Goal: Communication & Community: Answer question/provide support

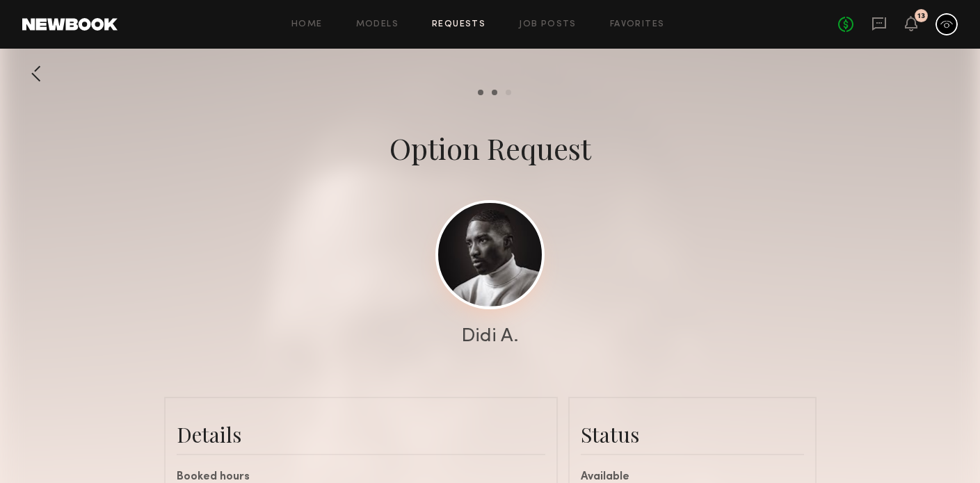
scroll to position [853, 0]
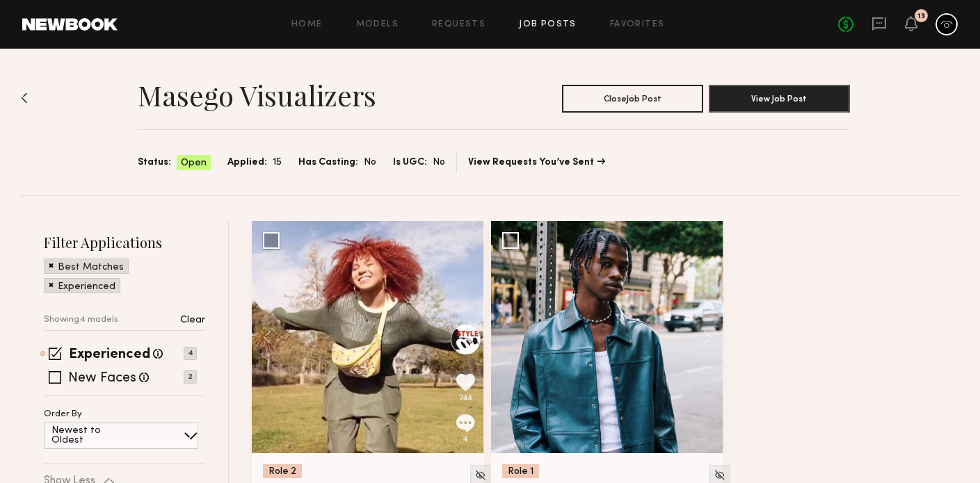
scroll to position [490, 0]
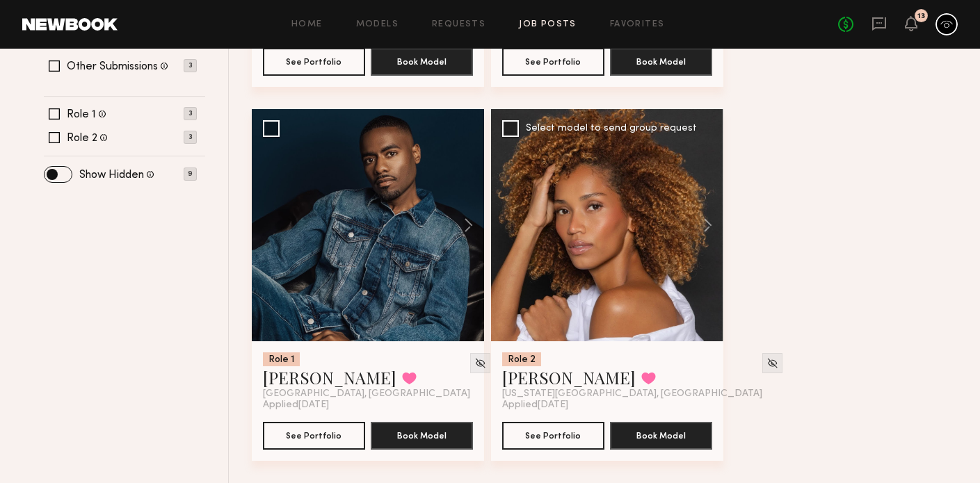
click at [602, 230] on div at bounding box center [607, 225] width 232 height 232
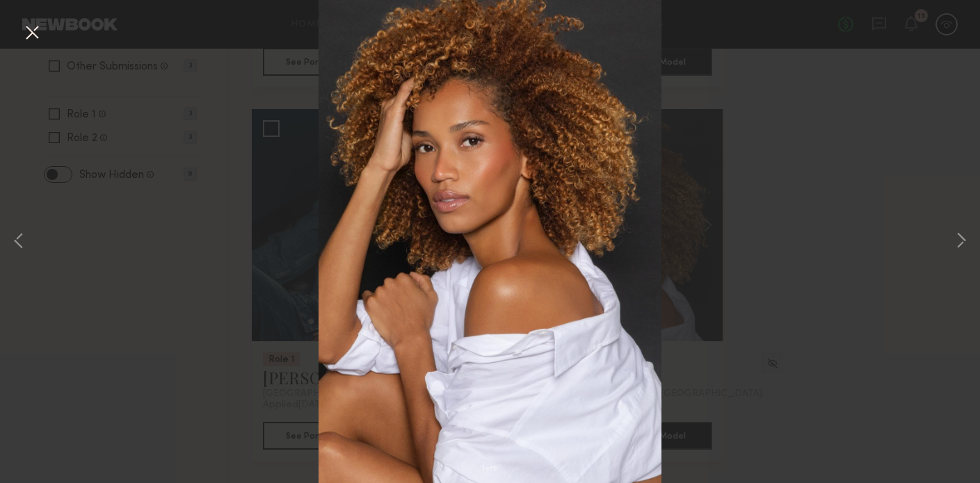
click at [191, 137] on div "1 of 5" at bounding box center [490, 241] width 980 height 483
click at [35, 33] on button at bounding box center [32, 33] width 22 height 25
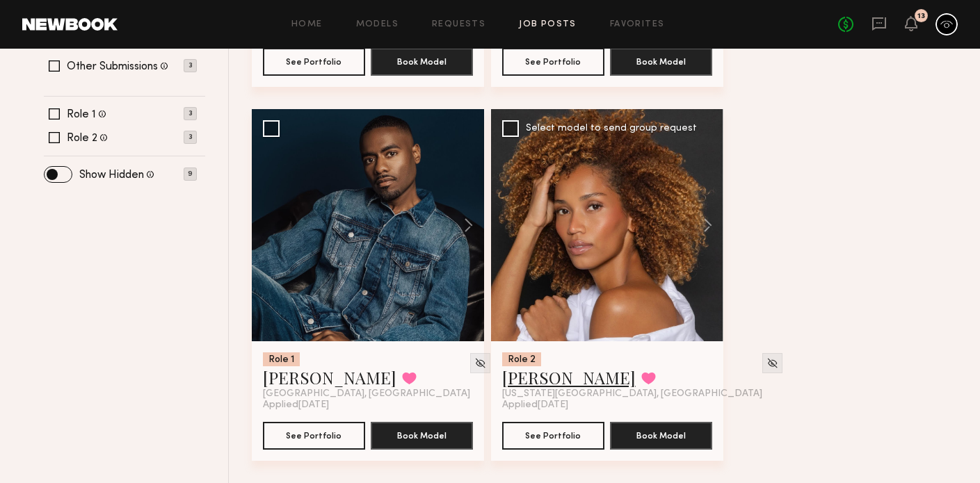
click at [564, 381] on link "[PERSON_NAME]" at bounding box center [569, 378] width 134 height 22
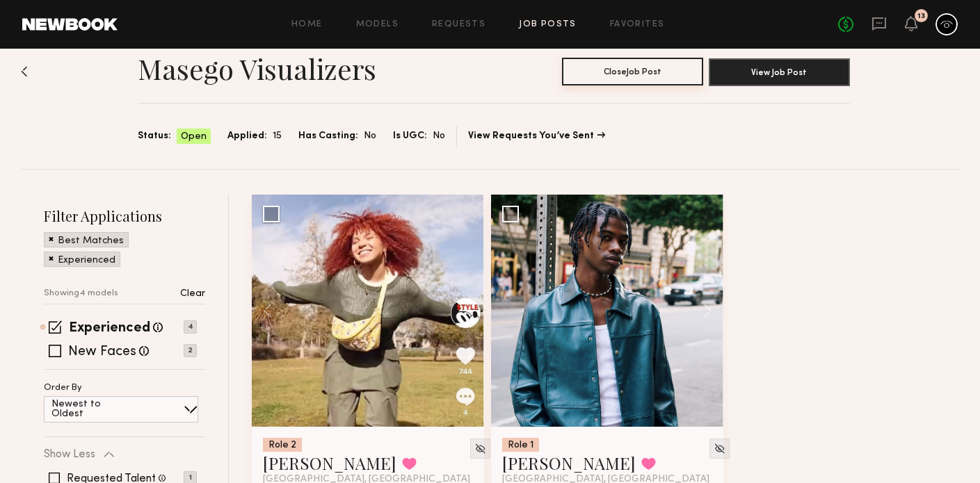
scroll to position [6, 0]
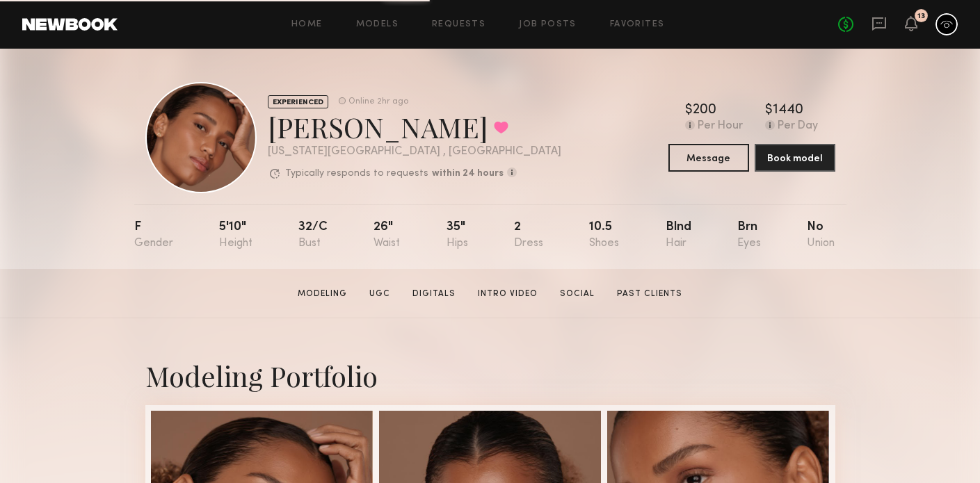
click at [629, 31] on div "Home Models Requests Job Posts Favorites Sign Out No fees up to $5,000 13" at bounding box center [538, 24] width 840 height 22
click at [634, 25] on link "Favorites" at bounding box center [637, 24] width 55 height 9
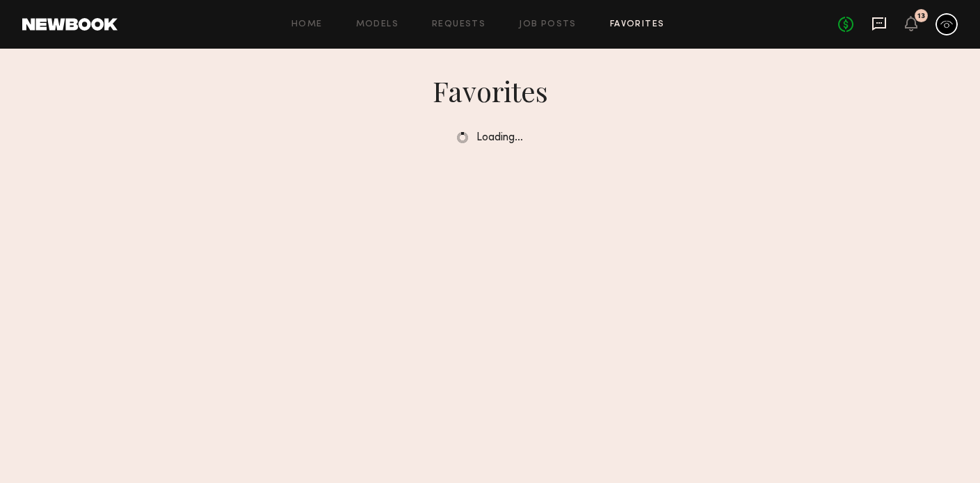
click at [883, 26] on icon at bounding box center [878, 23] width 15 height 15
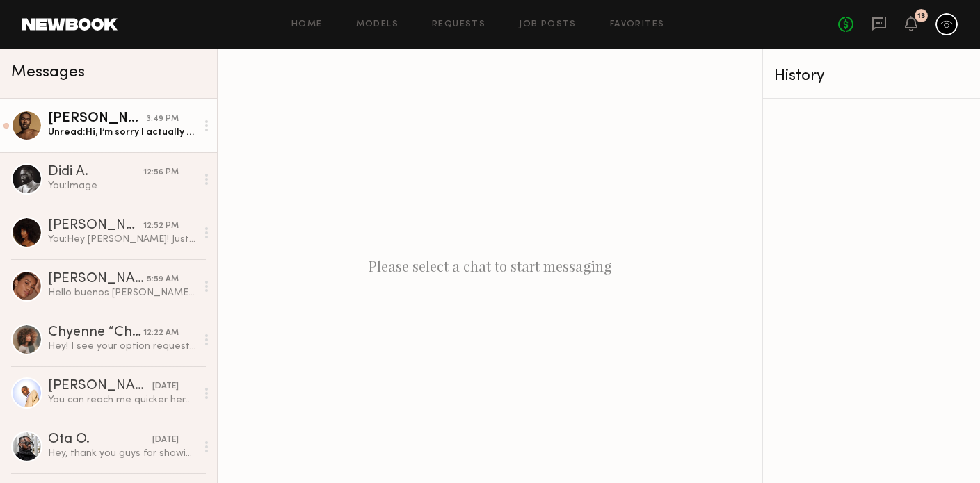
click at [141, 136] on div "Unread: Hi, I’m sorry I actually booked another shoot on Friday. So I think it …" at bounding box center [122, 132] width 148 height 13
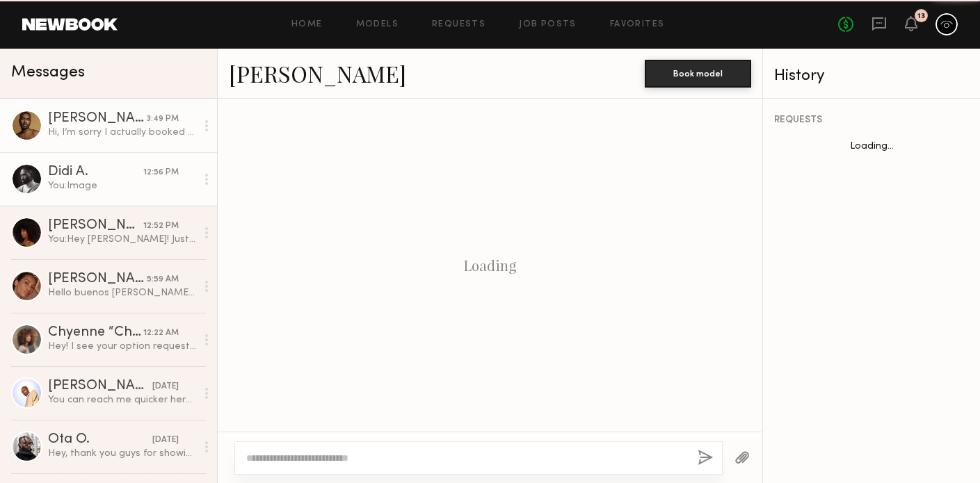
scroll to position [795, 0]
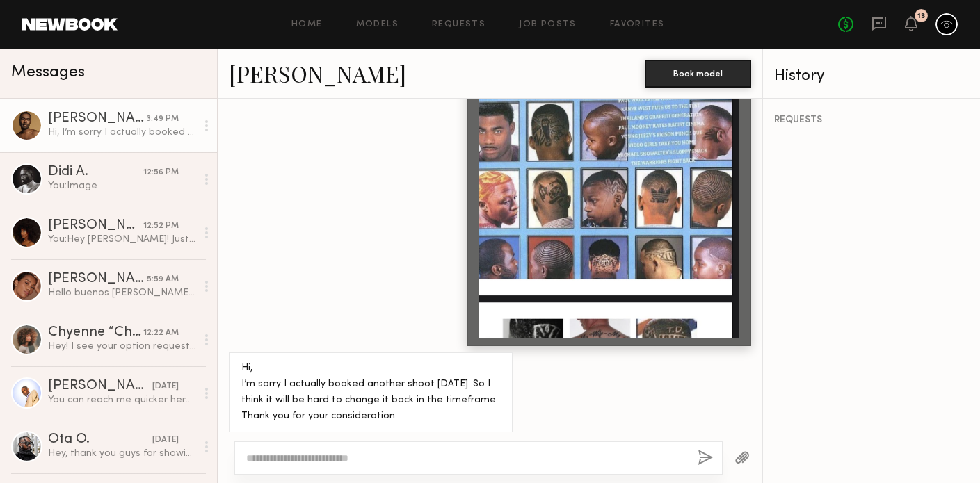
click at [353, 455] on textarea at bounding box center [466, 458] width 440 height 14
type textarea "**********"
click at [704, 458] on button "button" at bounding box center [705, 458] width 15 height 17
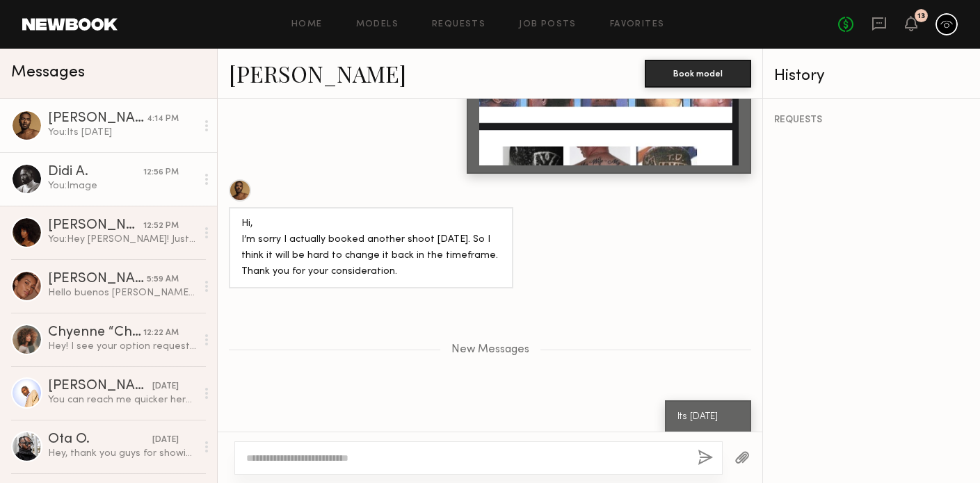
click at [131, 195] on link "Didi A. 12:56 PM You: Image" at bounding box center [108, 179] width 217 height 54
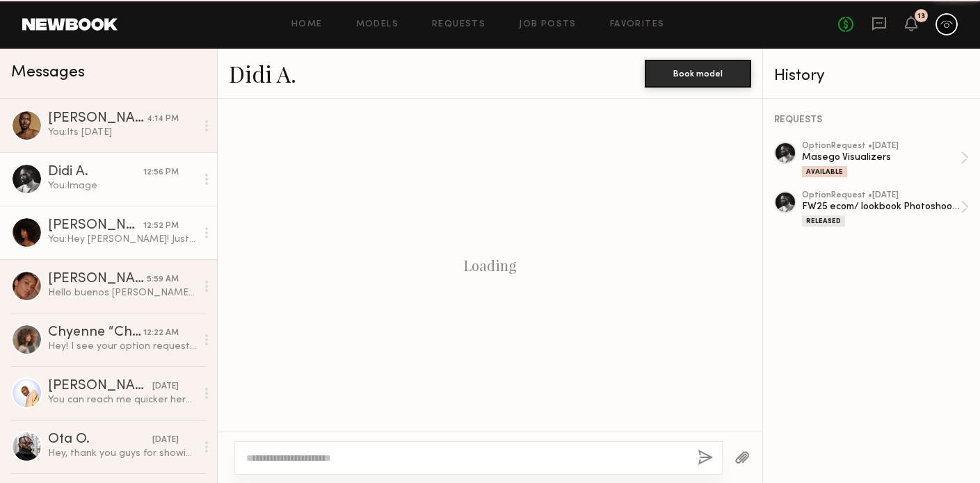
scroll to position [724, 0]
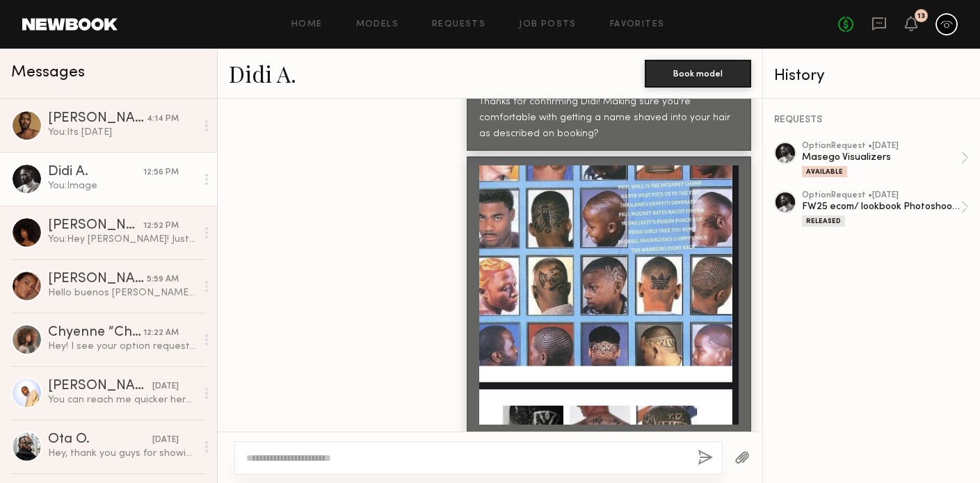
click at [292, 449] on div at bounding box center [478, 458] width 488 height 33
click at [291, 458] on textarea at bounding box center [466, 458] width 440 height 14
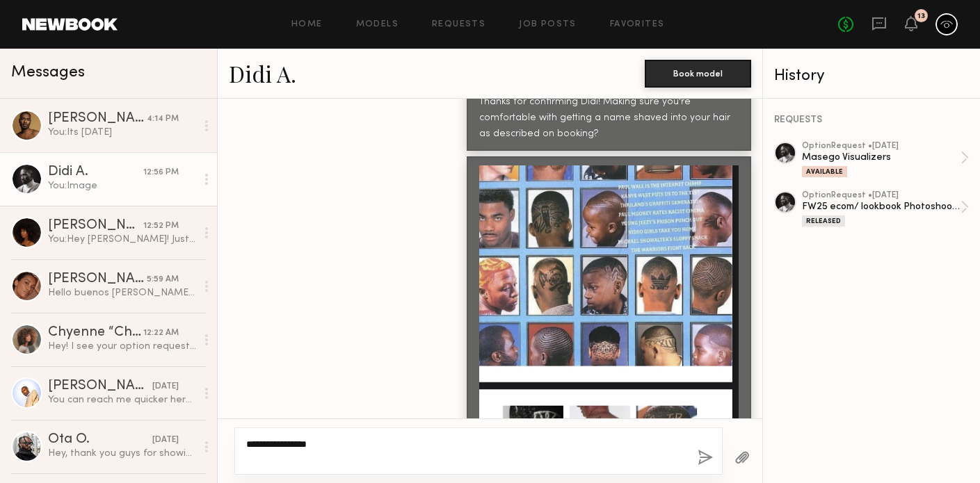
type textarea "**********"
click at [703, 451] on button "button" at bounding box center [705, 458] width 15 height 17
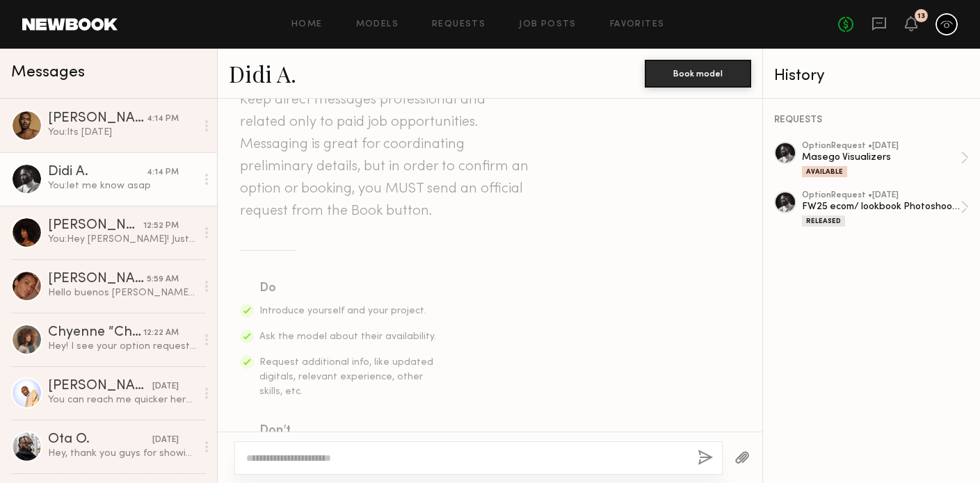
scroll to position [0, 0]
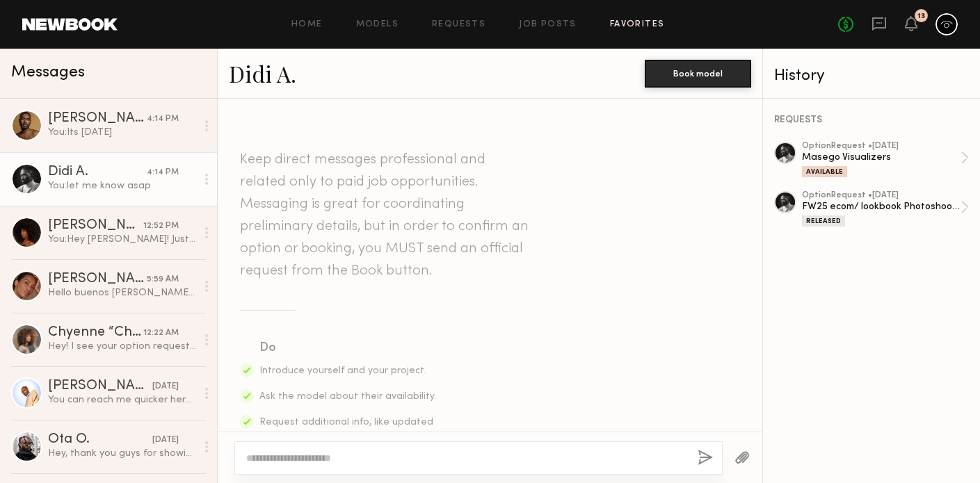
click at [622, 25] on link "Favorites" at bounding box center [637, 24] width 55 height 9
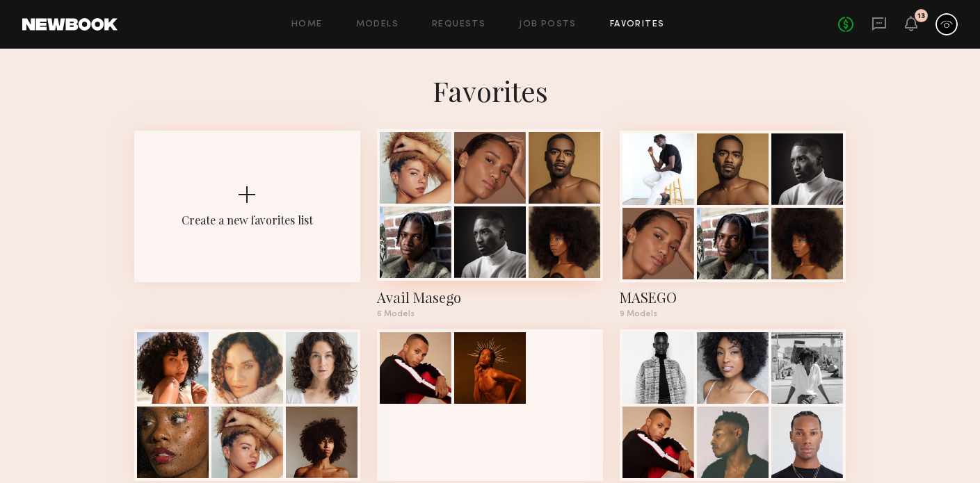
click at [482, 207] on div at bounding box center [490, 243] width 72 height 72
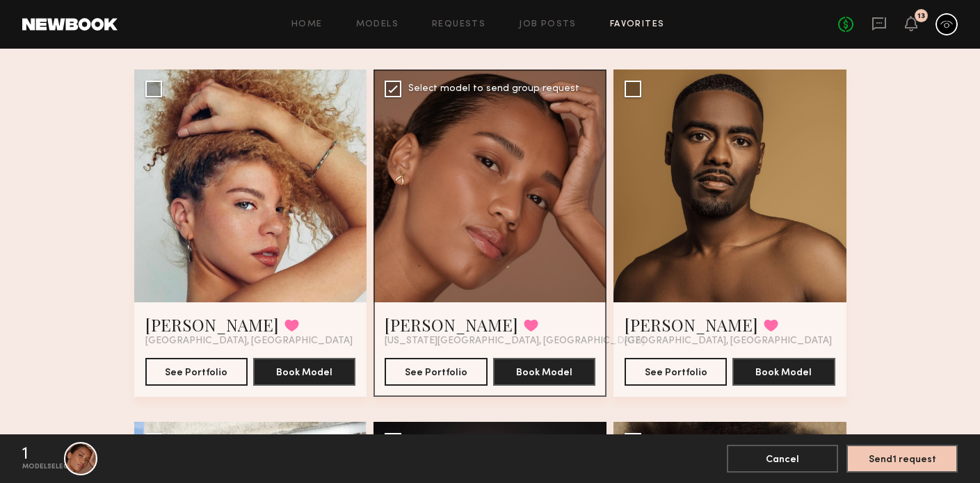
scroll to position [60, 0]
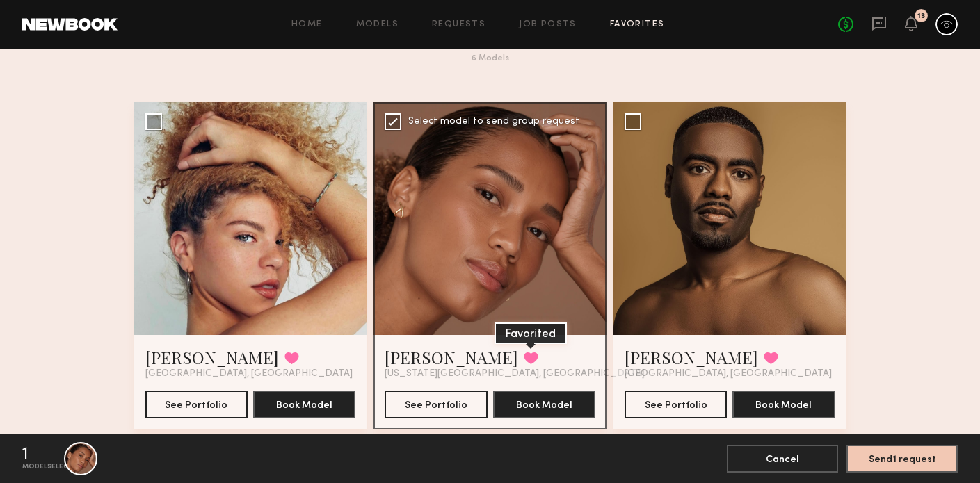
click at [524, 359] on button at bounding box center [531, 358] width 15 height 13
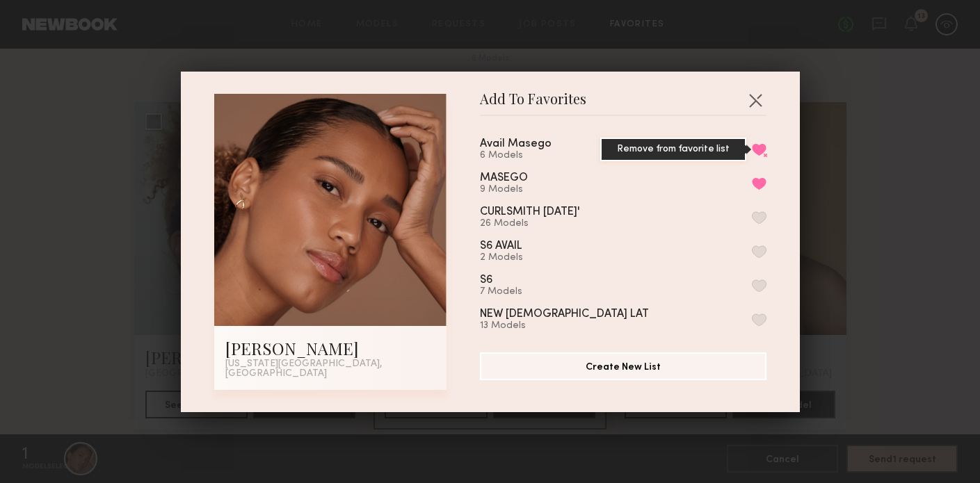
click at [759, 156] on button "Remove from favorite list" at bounding box center [759, 149] width 15 height 13
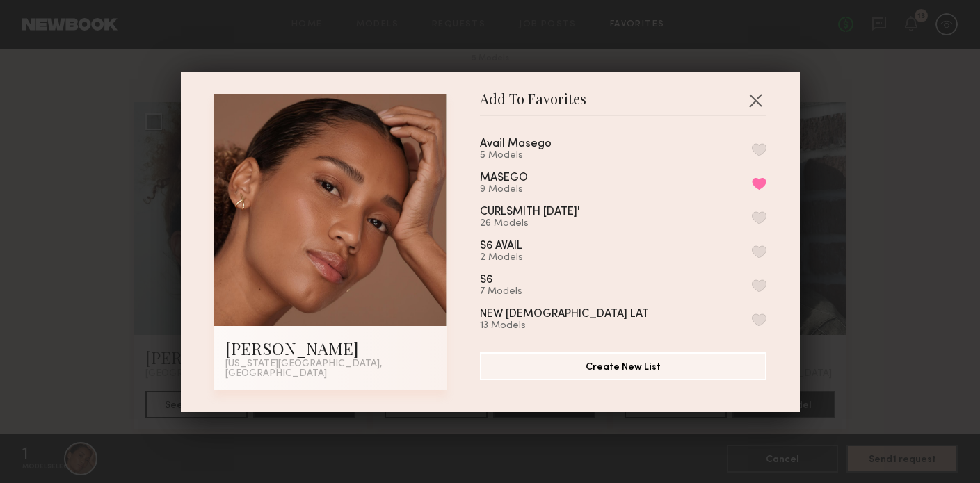
click at [863, 136] on div "Add To Favorites Cristina M. New York City, NY Add To Favorites Avail Masego 5 …" at bounding box center [490, 241] width 980 height 483
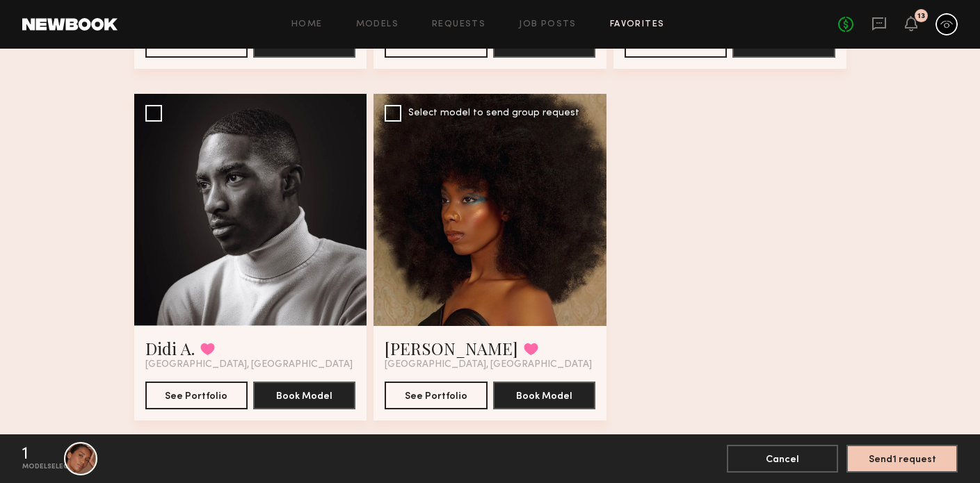
scroll to position [453, 0]
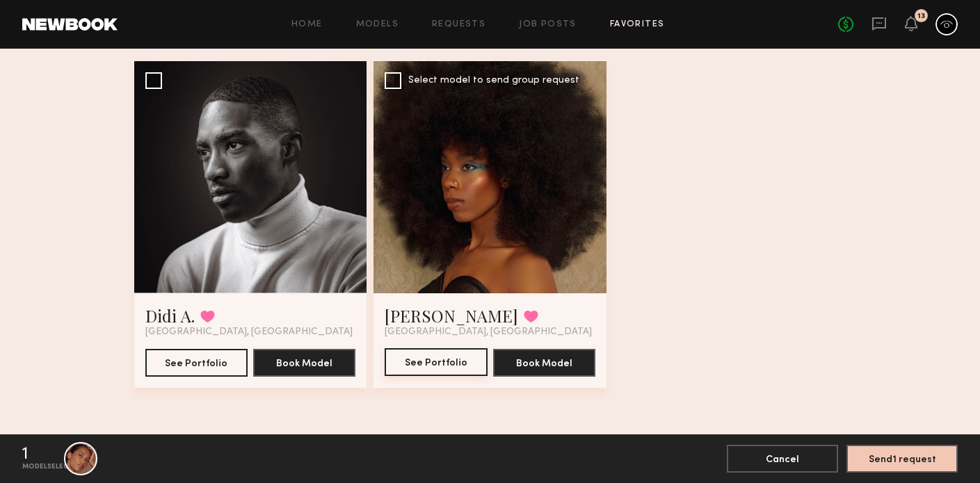
click at [451, 359] on button "See Portfolio" at bounding box center [436, 362] width 102 height 28
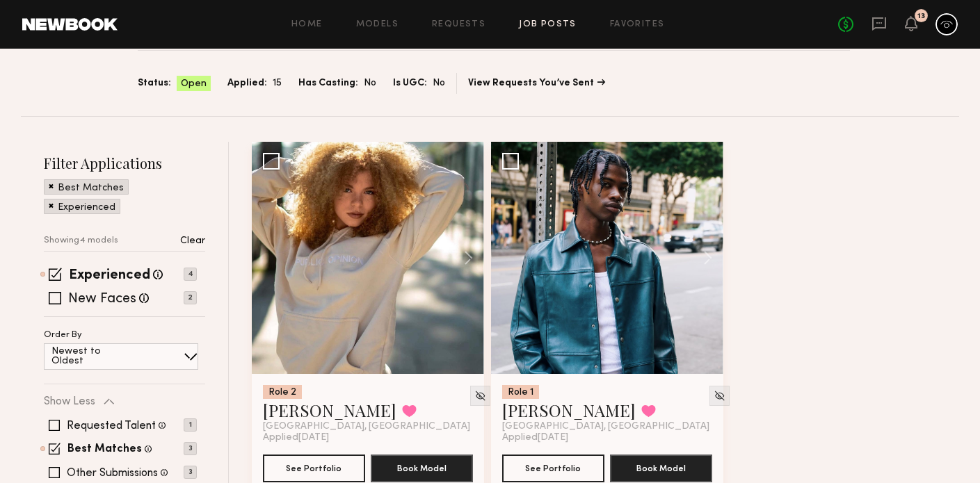
scroll to position [159, 0]
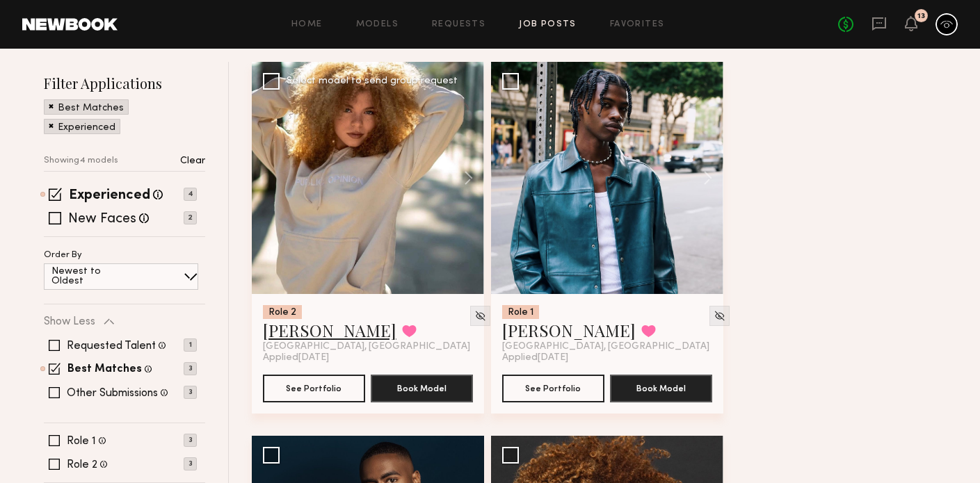
click at [315, 335] on link "[PERSON_NAME]" at bounding box center [330, 330] width 134 height 22
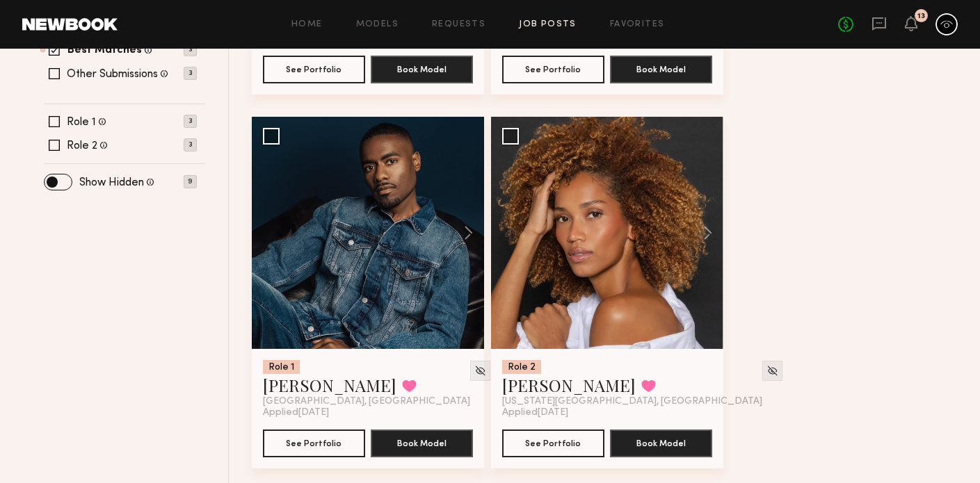
scroll to position [490, 0]
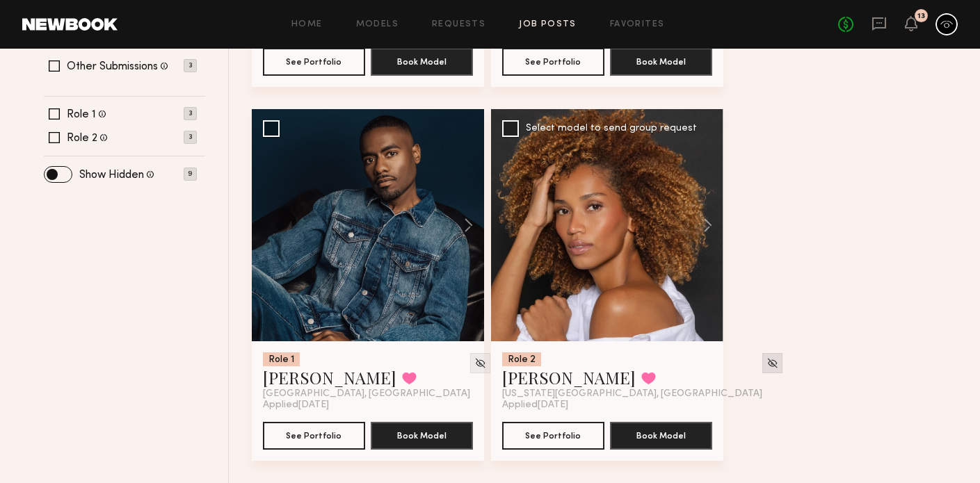
click at [766, 361] on img at bounding box center [772, 363] width 12 height 12
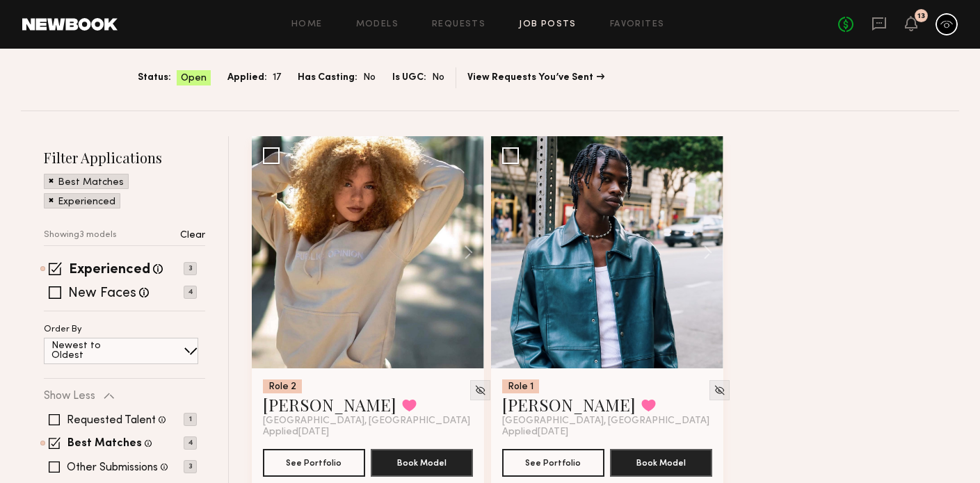
scroll to position [84, 0]
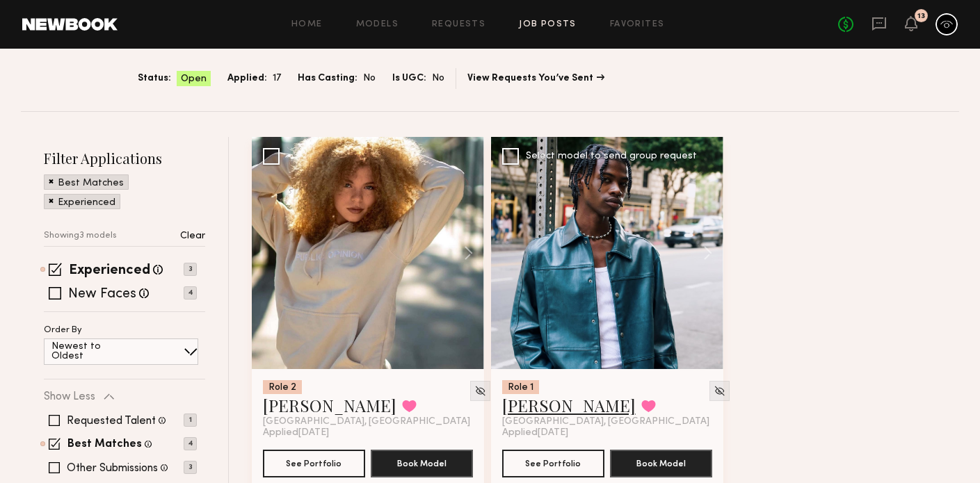
click at [545, 412] on link "[PERSON_NAME]" at bounding box center [569, 405] width 134 height 22
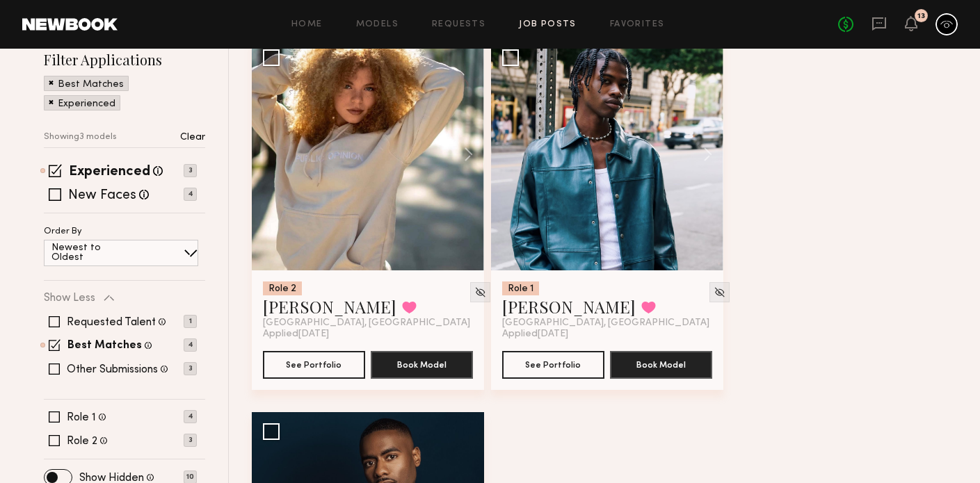
scroll to position [435, 0]
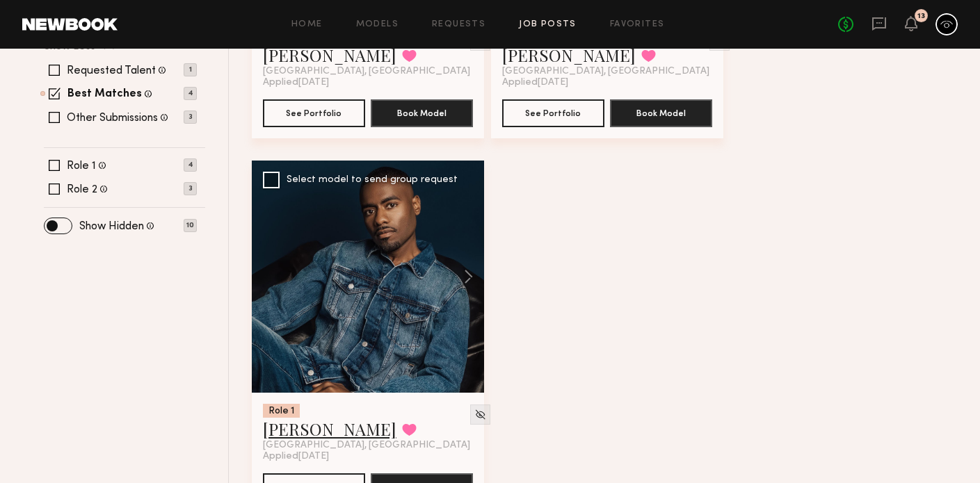
click at [330, 436] on link "[PERSON_NAME]" at bounding box center [330, 429] width 134 height 22
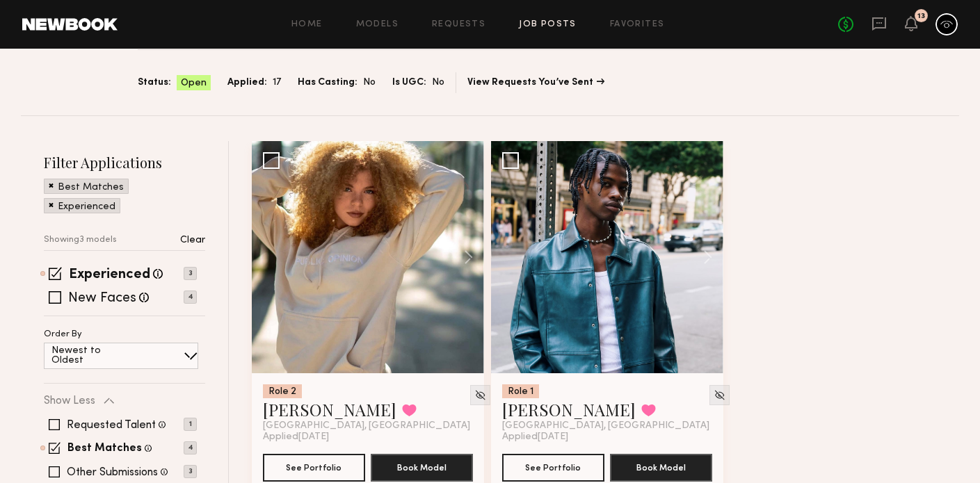
scroll to position [0, 0]
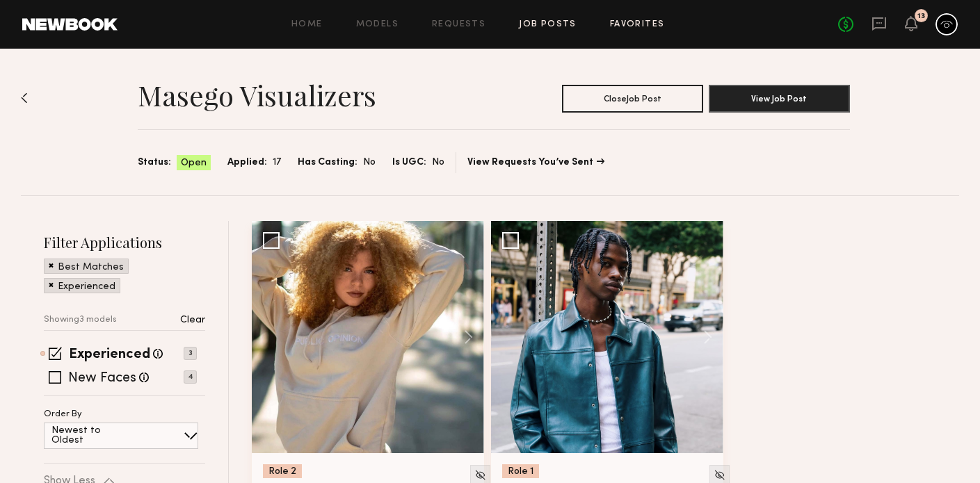
click at [637, 23] on link "Favorites" at bounding box center [637, 24] width 55 height 9
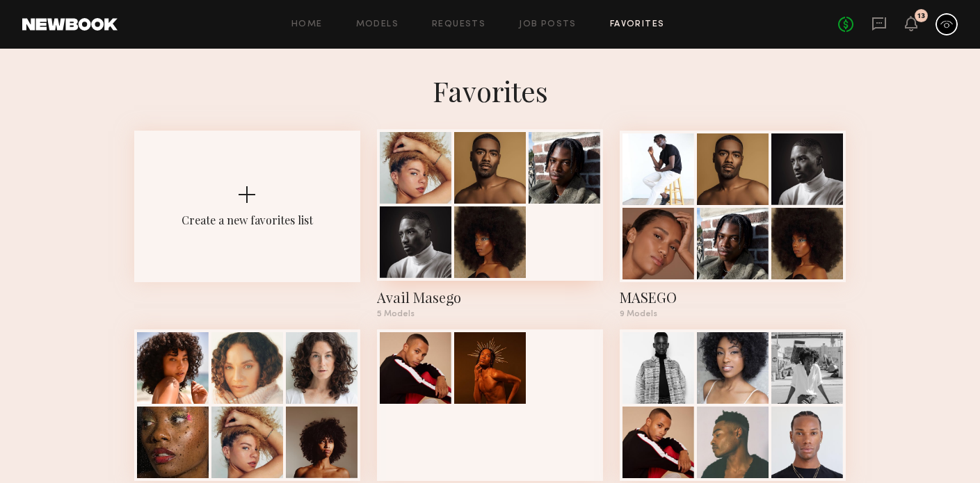
click at [517, 214] on div at bounding box center [490, 243] width 72 height 72
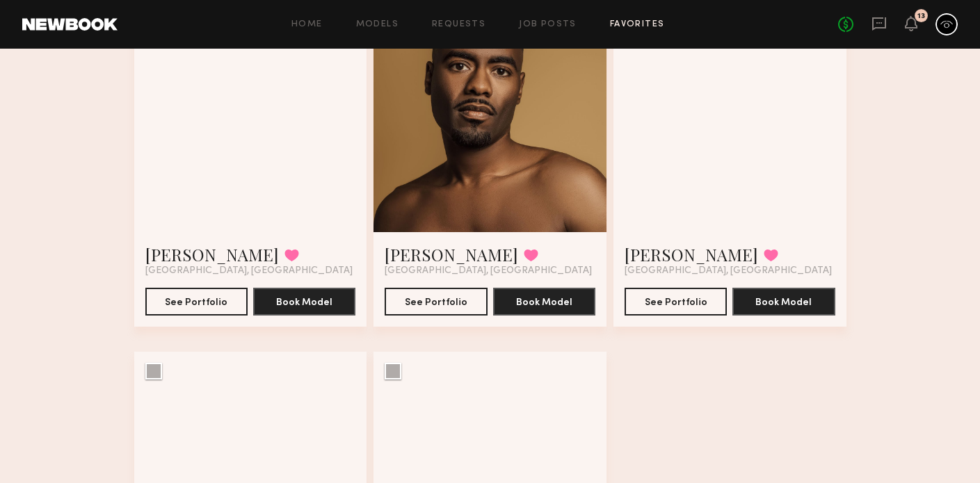
scroll to position [396, 0]
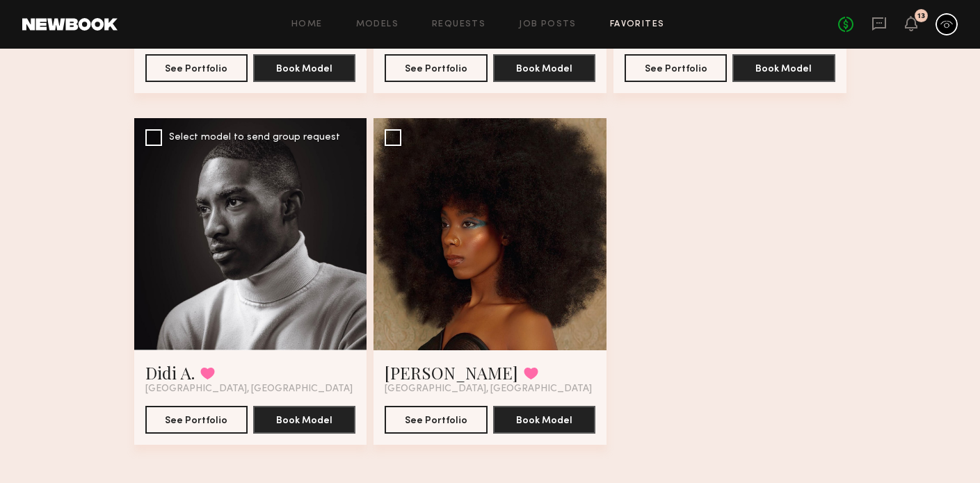
click at [287, 244] on div at bounding box center [250, 234] width 233 height 233
click at [175, 375] on link "Didi A." at bounding box center [169, 373] width 49 height 22
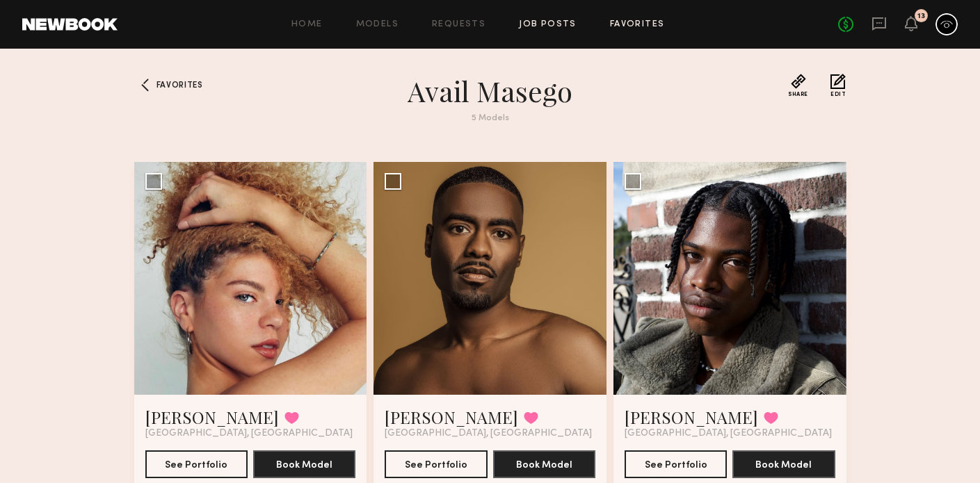
click at [546, 22] on link "Job Posts" at bounding box center [548, 24] width 58 height 9
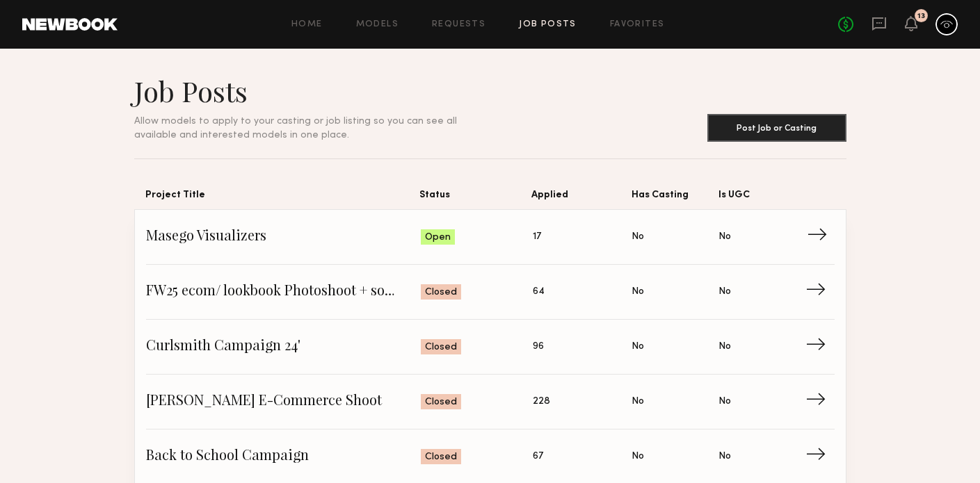
click at [538, 238] on span "17" at bounding box center [537, 236] width 8 height 15
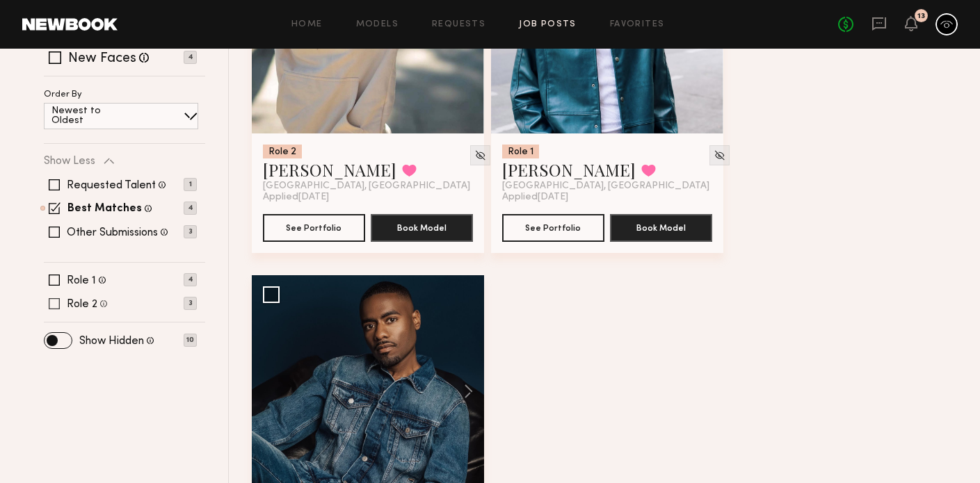
scroll to position [181, 0]
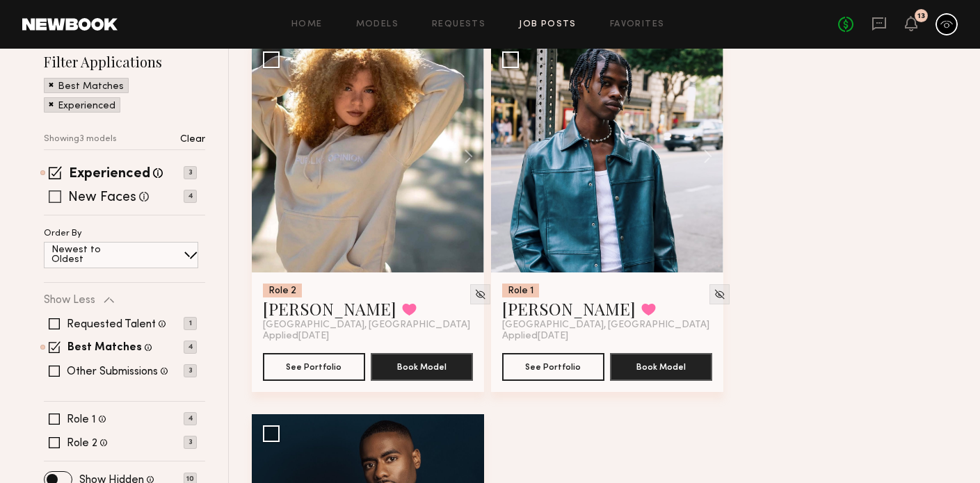
click at [57, 195] on span at bounding box center [55, 197] width 13 height 13
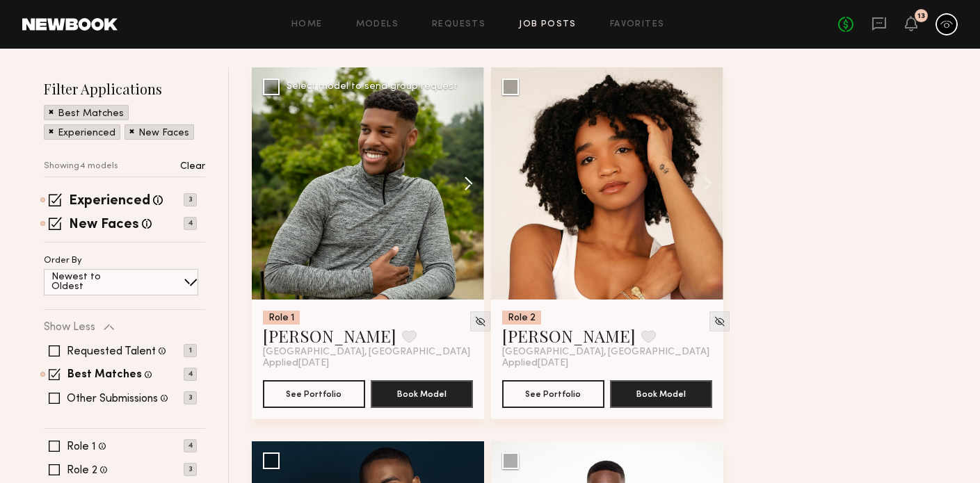
scroll to position [133, 0]
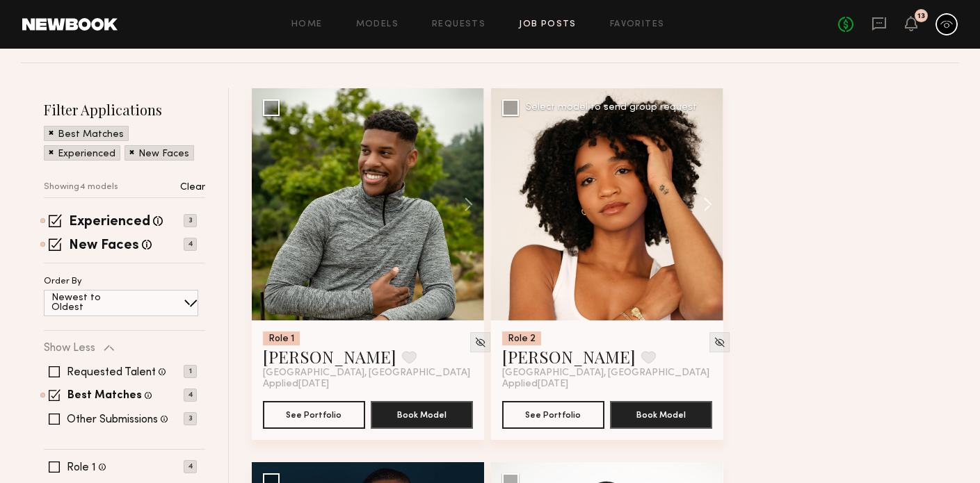
click at [709, 207] on button at bounding box center [701, 204] width 45 height 232
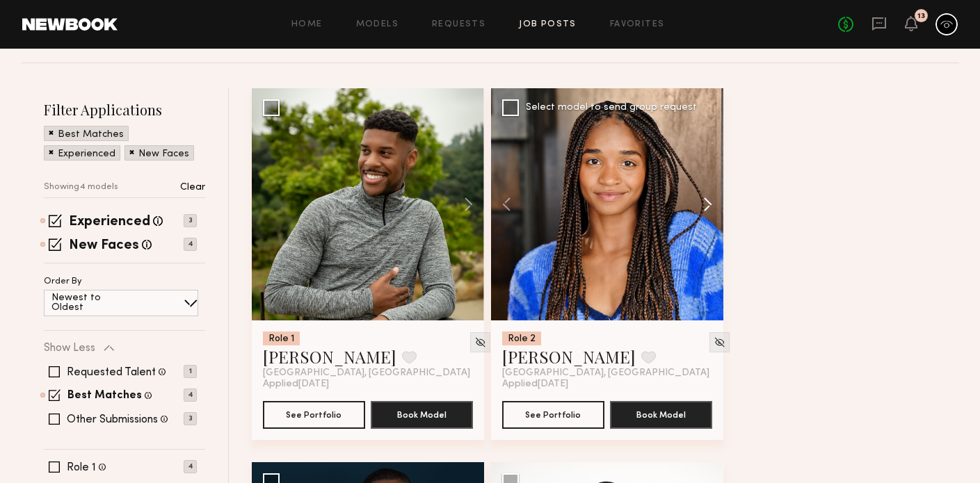
click at [709, 207] on button at bounding box center [701, 204] width 45 height 232
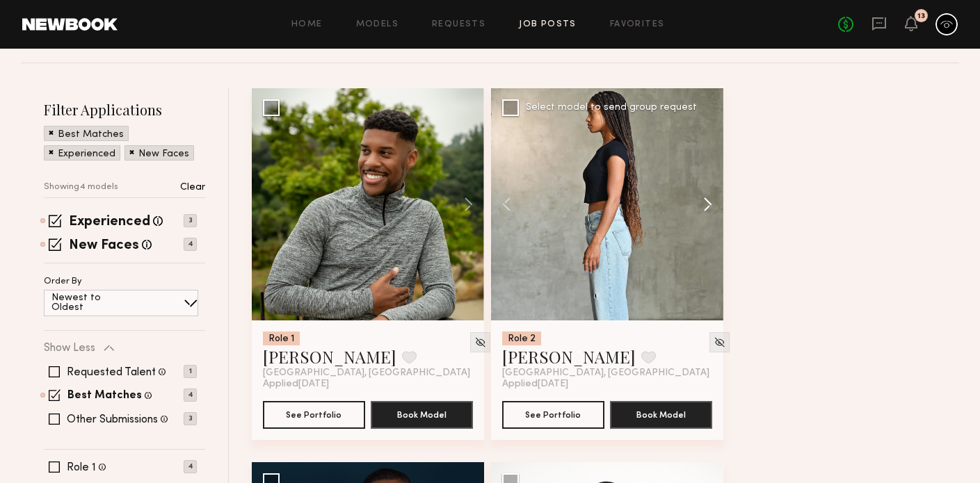
click at [709, 207] on button at bounding box center [701, 204] width 45 height 232
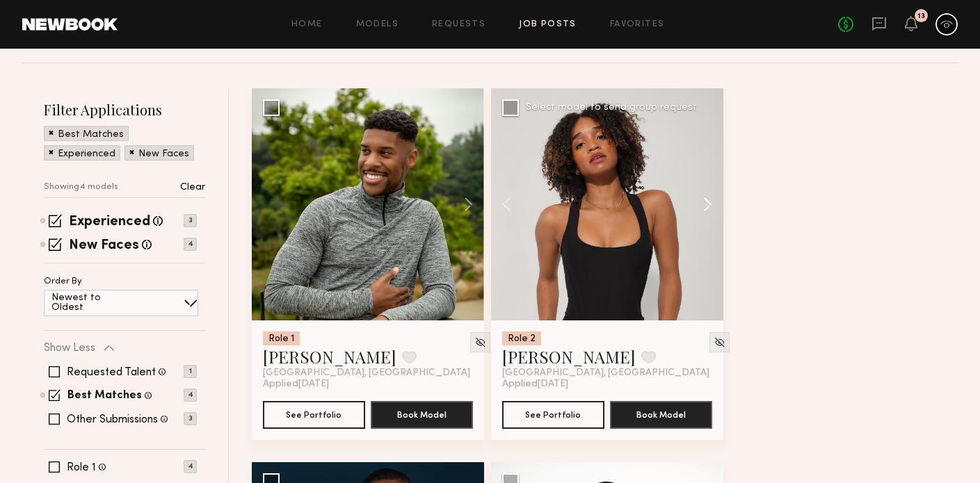
click at [709, 207] on button at bounding box center [701, 204] width 45 height 232
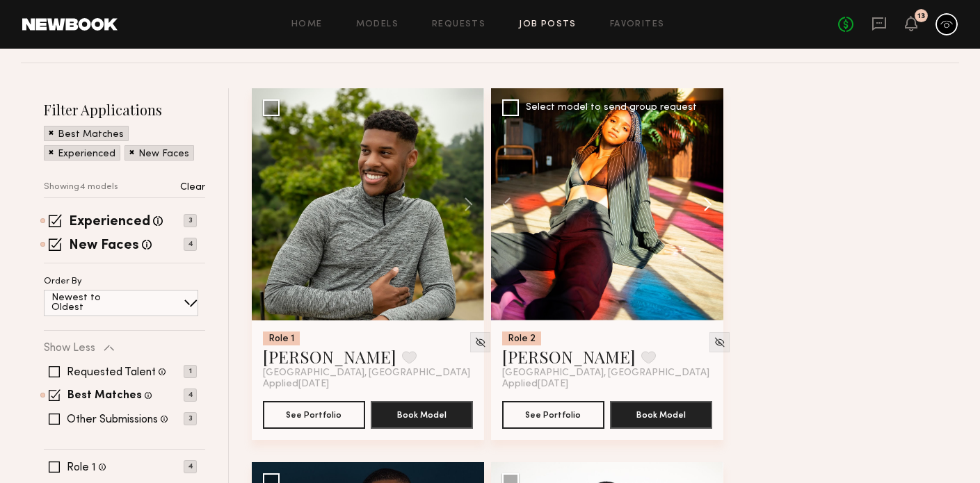
click at [709, 207] on button at bounding box center [701, 204] width 45 height 232
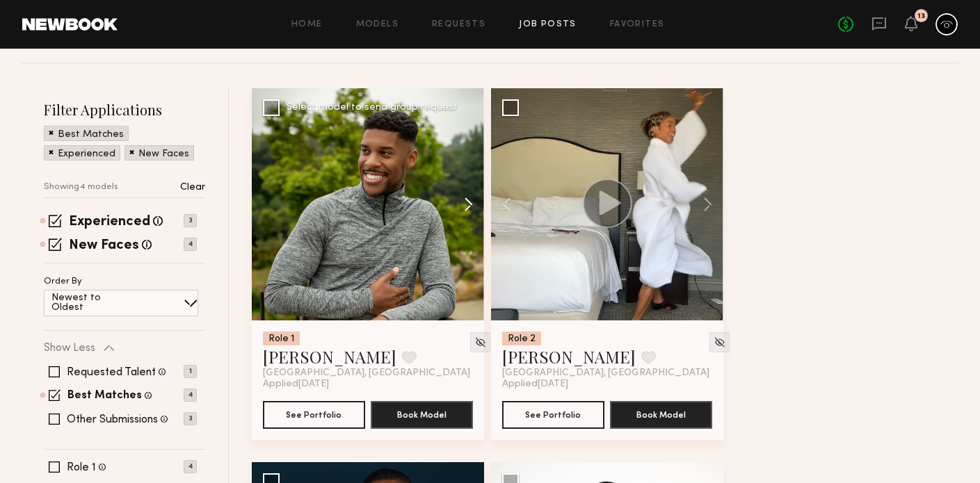
click at [471, 202] on button at bounding box center [462, 204] width 45 height 232
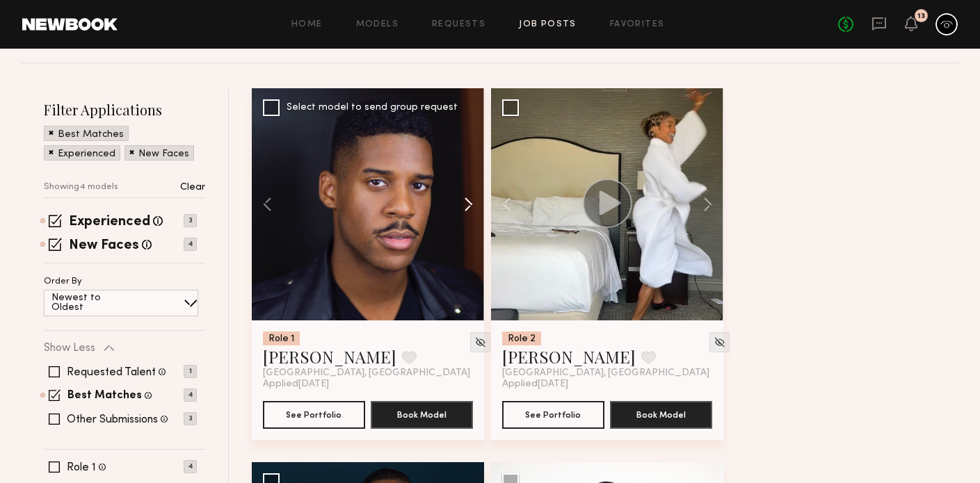
click at [471, 202] on button at bounding box center [462, 204] width 45 height 232
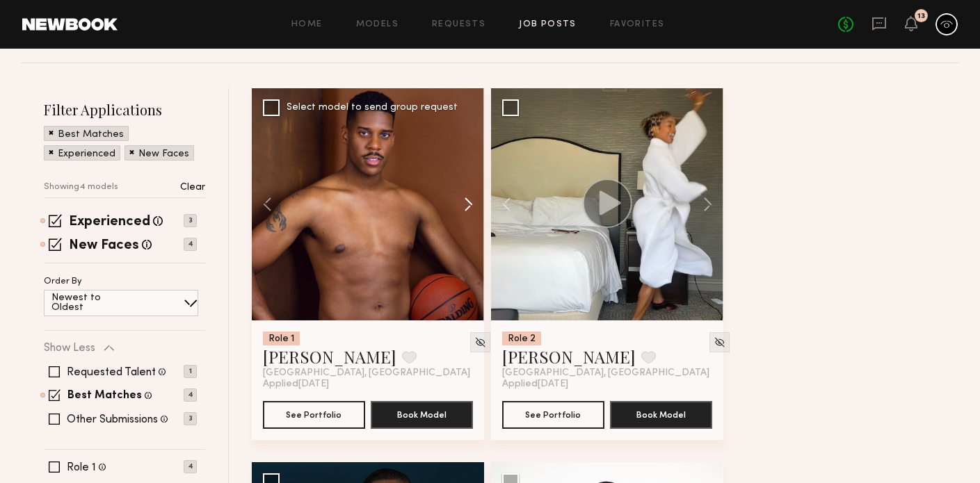
click at [471, 202] on button at bounding box center [462, 204] width 45 height 232
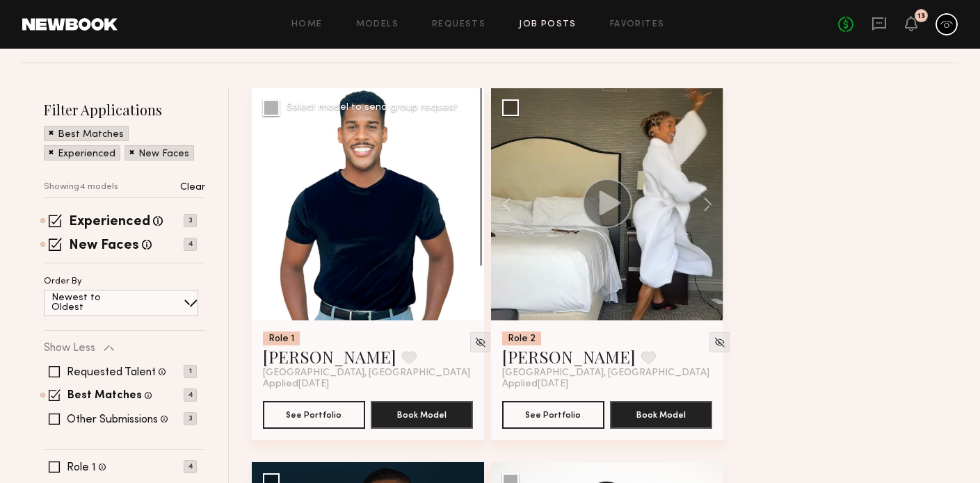
click at [471, 202] on button at bounding box center [462, 204] width 45 height 232
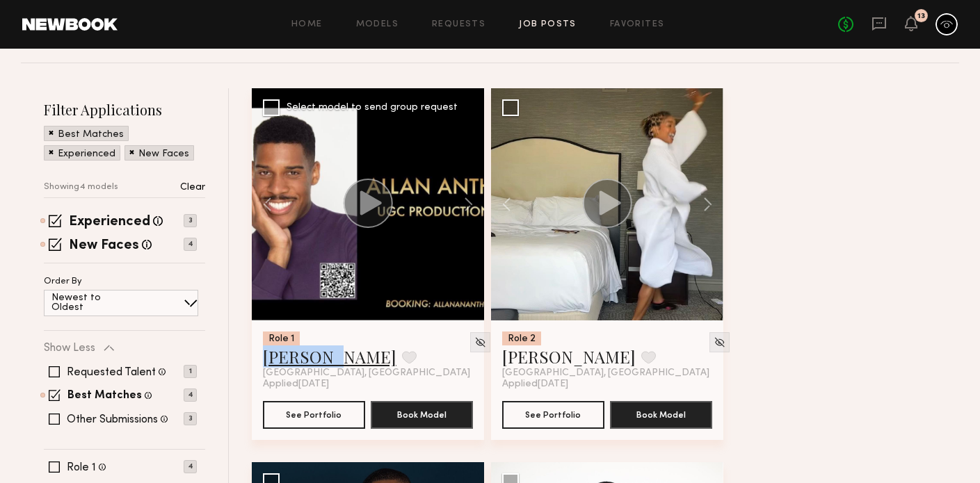
click at [271, 360] on link "Allan S." at bounding box center [330, 357] width 134 height 22
click at [533, 357] on link "Jayla L." at bounding box center [569, 357] width 134 height 22
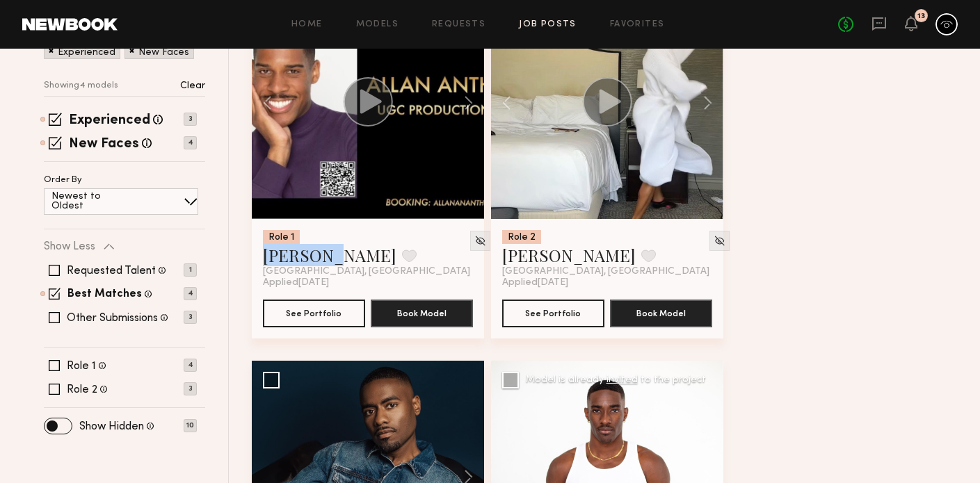
scroll to position [82, 0]
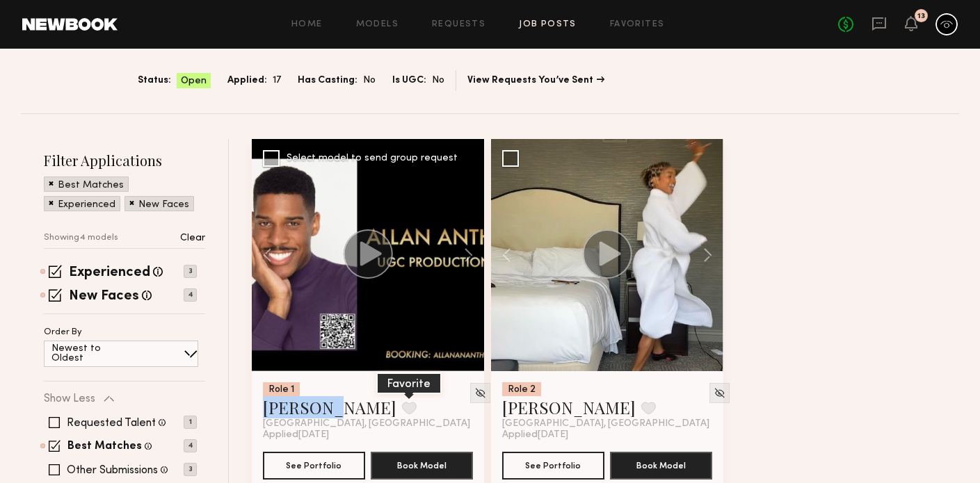
click at [402, 410] on button at bounding box center [409, 408] width 15 height 13
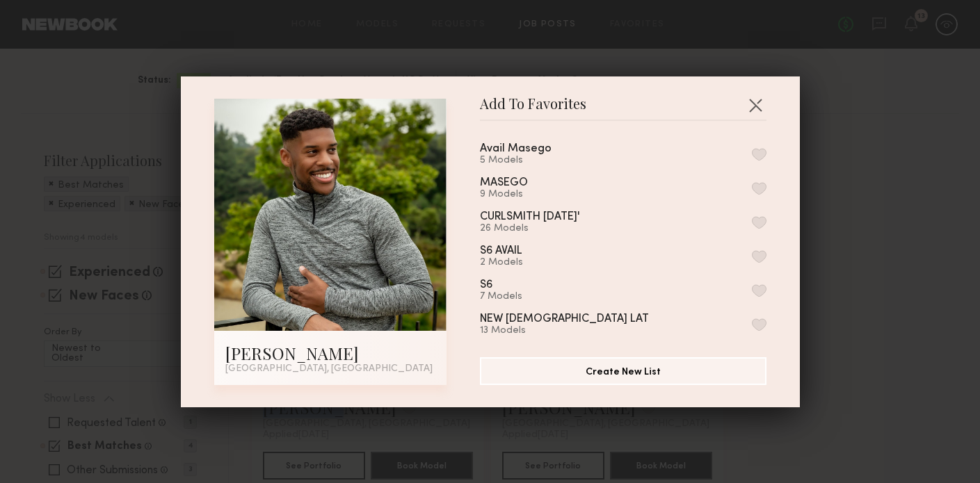
click at [761, 154] on button "button" at bounding box center [759, 154] width 15 height 13
click at [832, 150] on div "Add To Favorites Allan S. Los Angeles, CA Add To Favorites Avail Masego 6 Model…" at bounding box center [490, 241] width 980 height 483
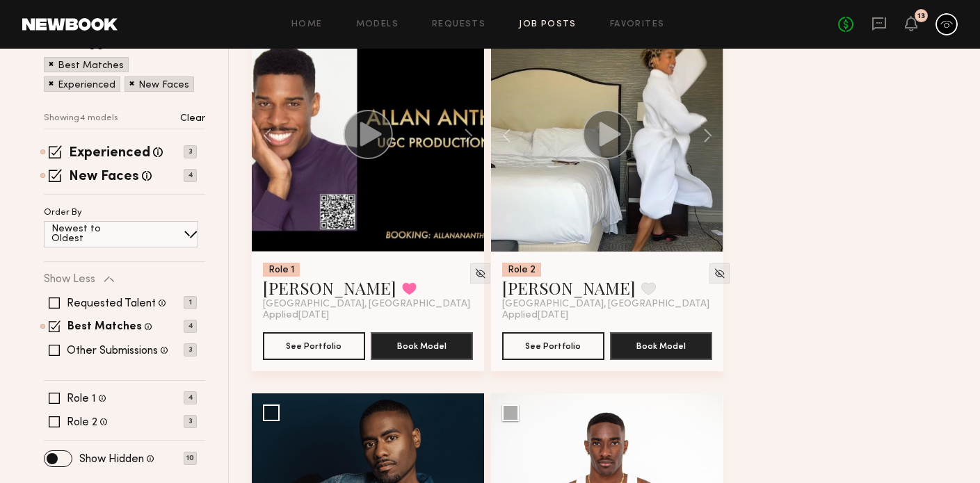
scroll to position [0, 0]
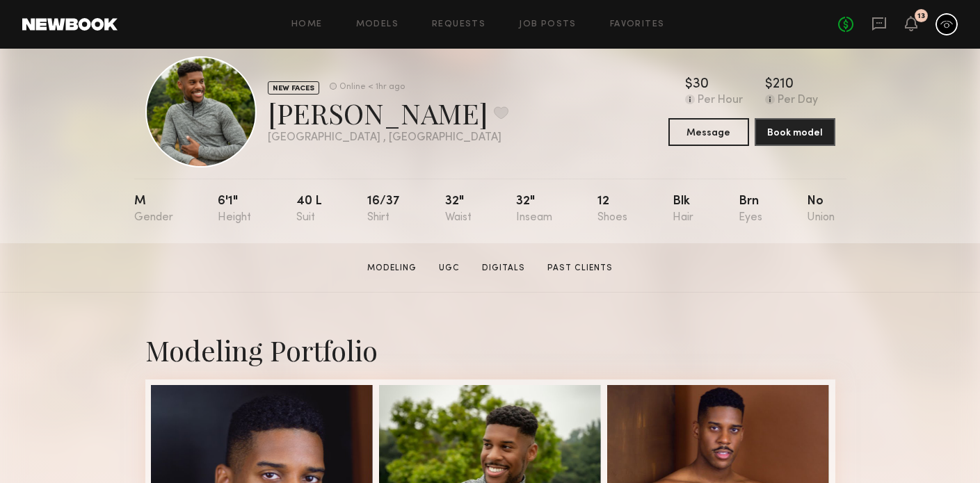
scroll to position [27, 0]
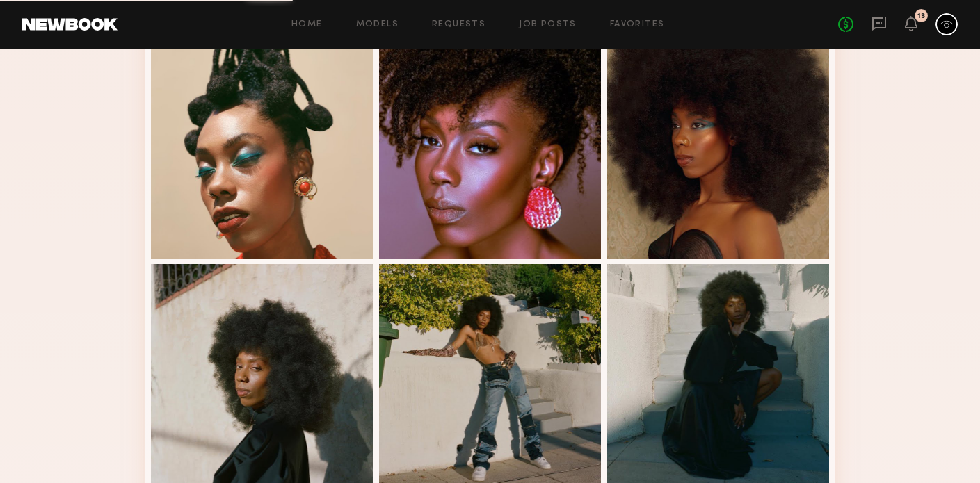
scroll to position [556, 0]
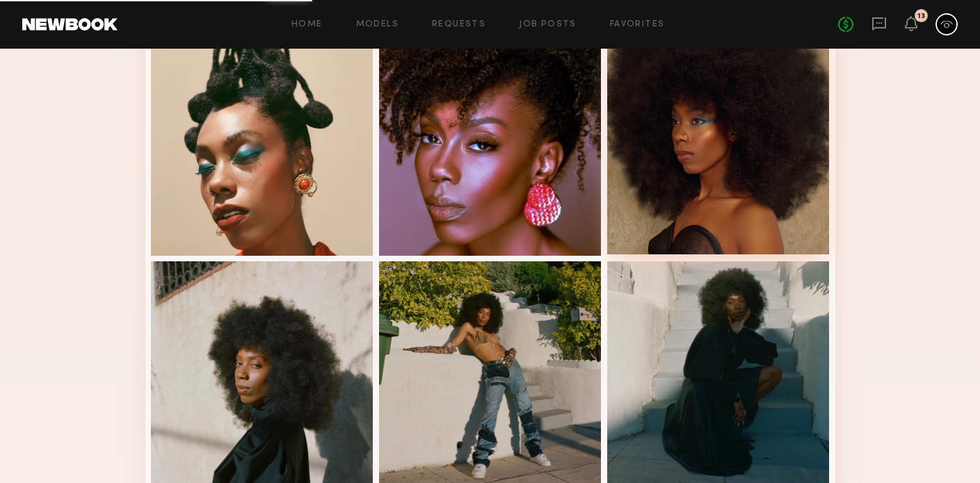
click at [716, 168] on div at bounding box center [718, 143] width 223 height 223
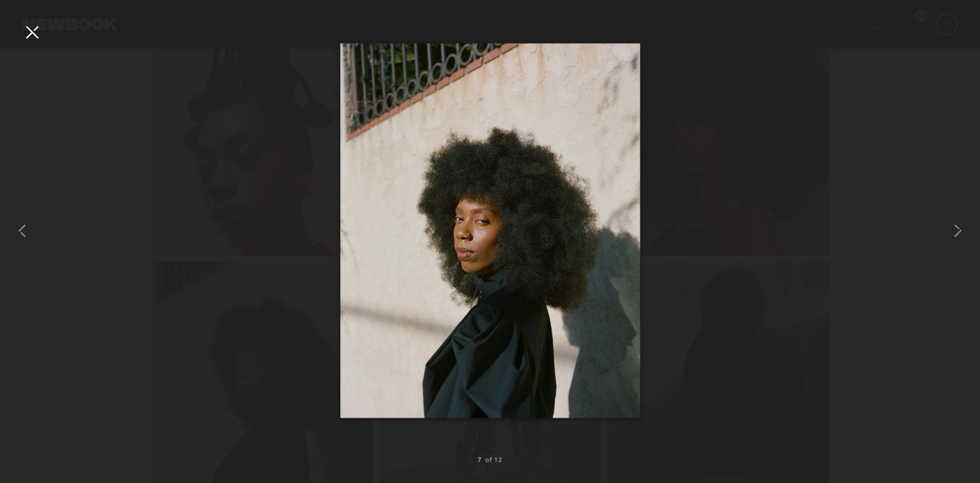
click at [33, 24] on div at bounding box center [32, 32] width 22 height 22
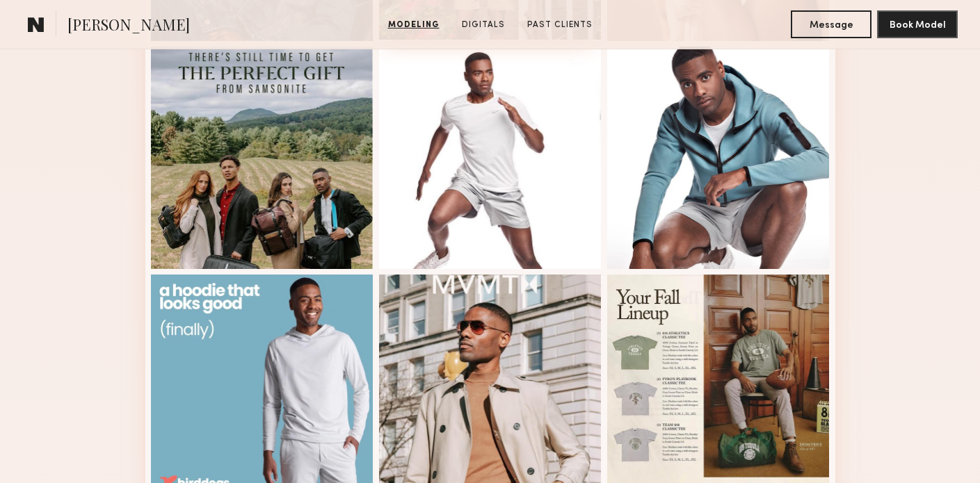
scroll to position [325, 0]
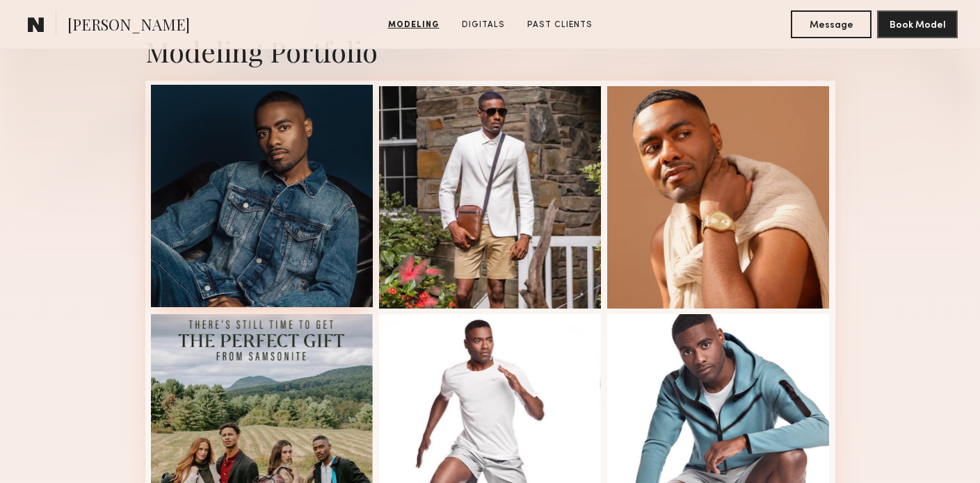
click at [269, 183] on div at bounding box center [262, 196] width 223 height 223
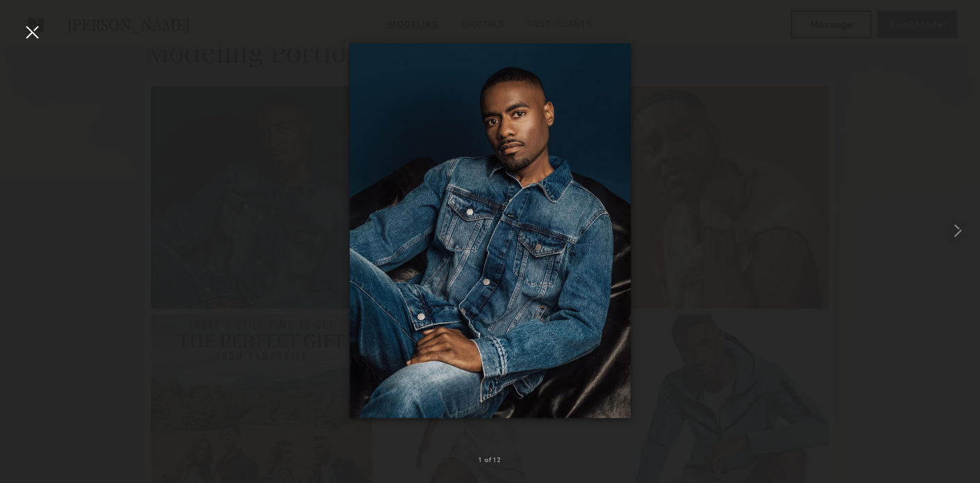
click at [300, 218] on div at bounding box center [490, 230] width 980 height 417
click at [40, 34] on div at bounding box center [32, 32] width 22 height 22
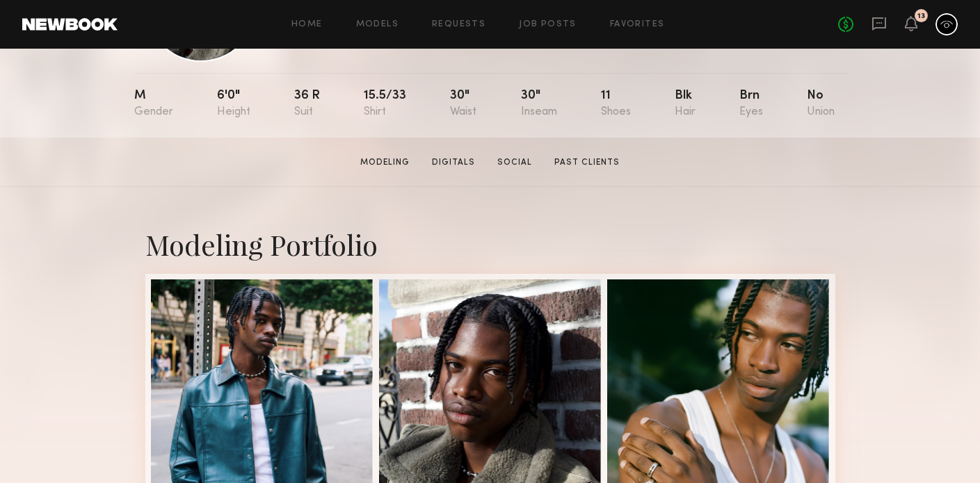
scroll to position [302, 0]
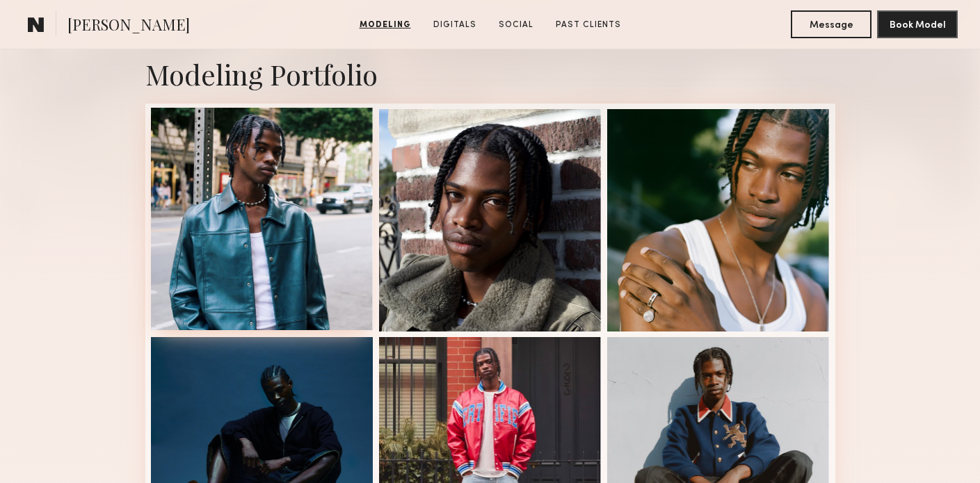
click at [295, 257] on div at bounding box center [262, 219] width 223 height 223
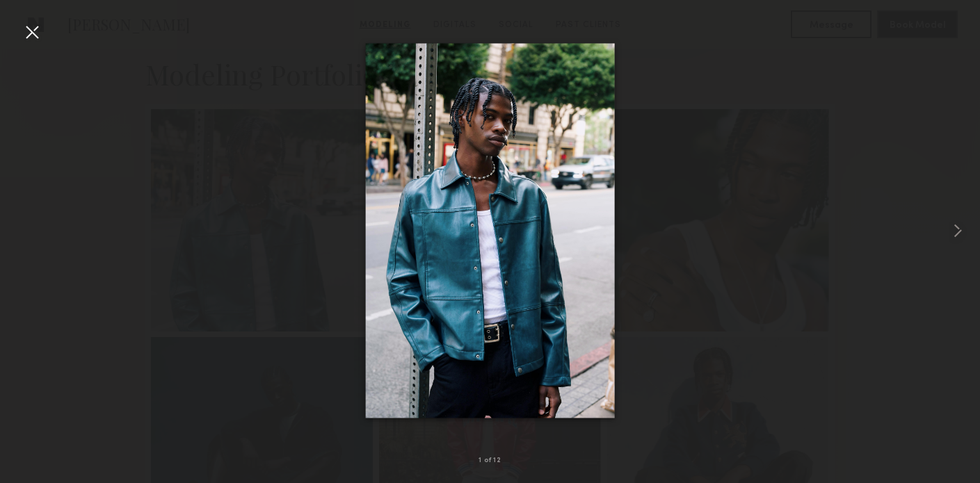
click at [36, 31] on div at bounding box center [32, 32] width 22 height 22
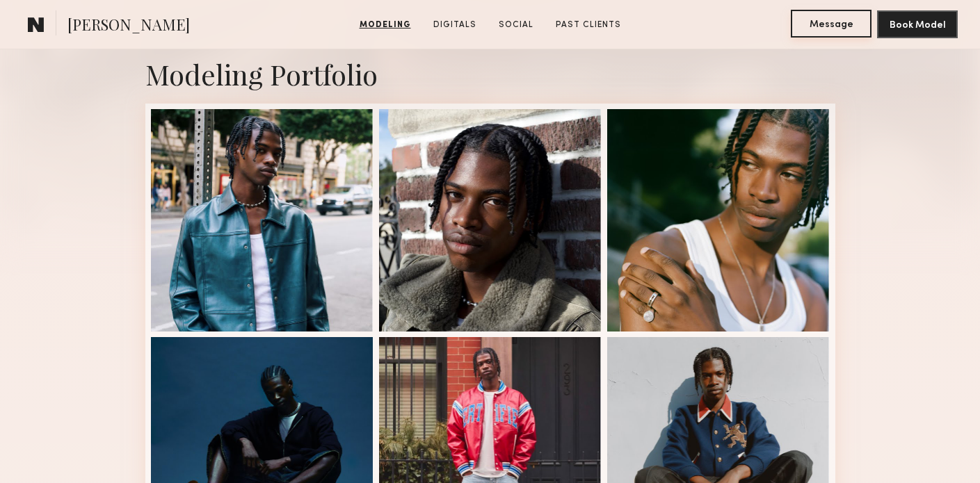
click at [844, 29] on button "Message" at bounding box center [831, 24] width 81 height 28
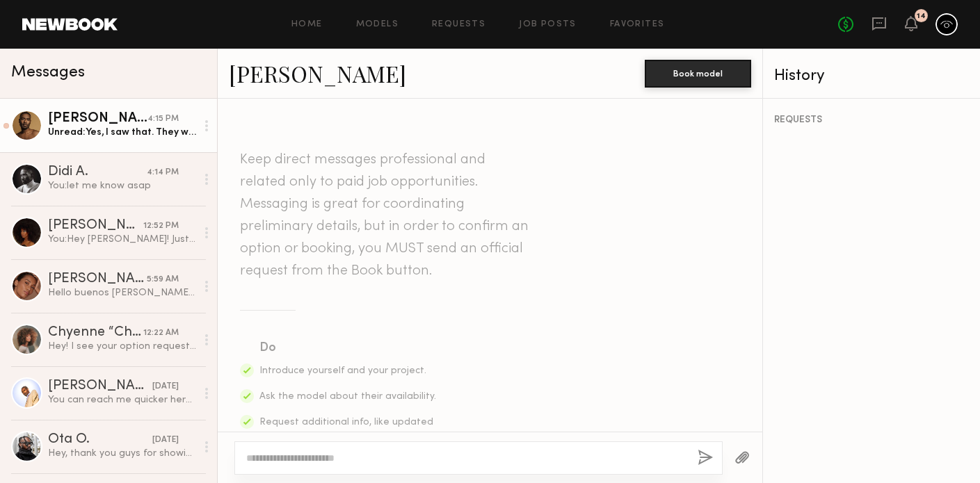
click at [153, 142] on link "[PERSON_NAME] 4:15 PM Unread: Yes, I saw that. They want my hair a certain way …" at bounding box center [108, 126] width 217 height 54
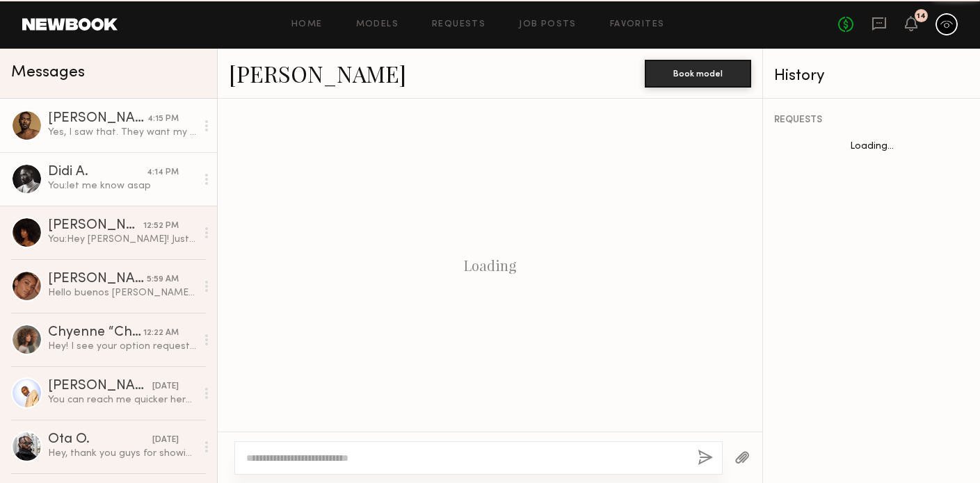
scroll to position [944, 0]
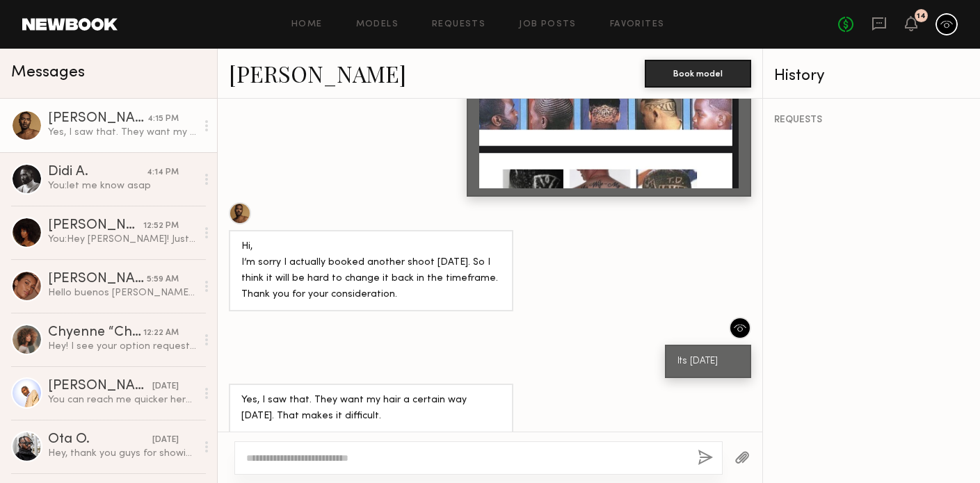
click at [384, 445] on div at bounding box center [478, 458] width 488 height 33
click at [382, 457] on textarea at bounding box center [466, 458] width 440 height 14
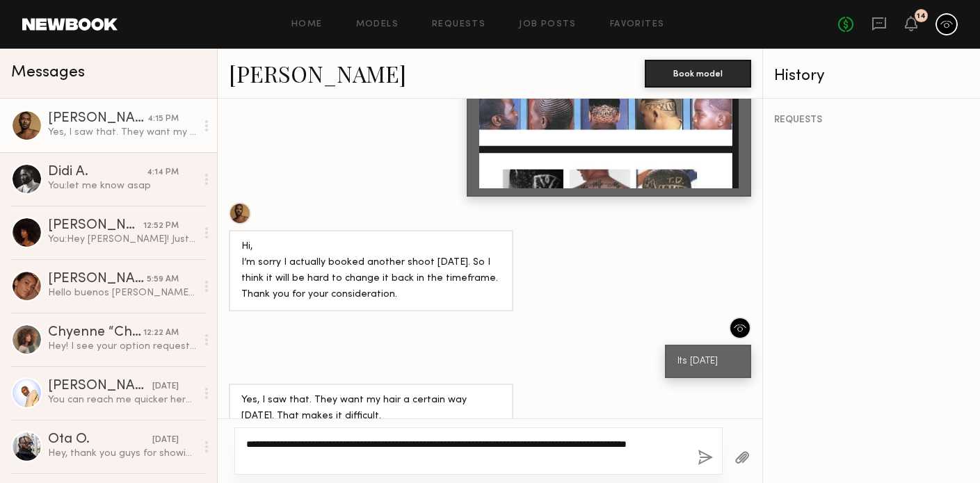
click at [625, 445] on textarea "**********" at bounding box center [466, 451] width 440 height 28
type textarea "**********"
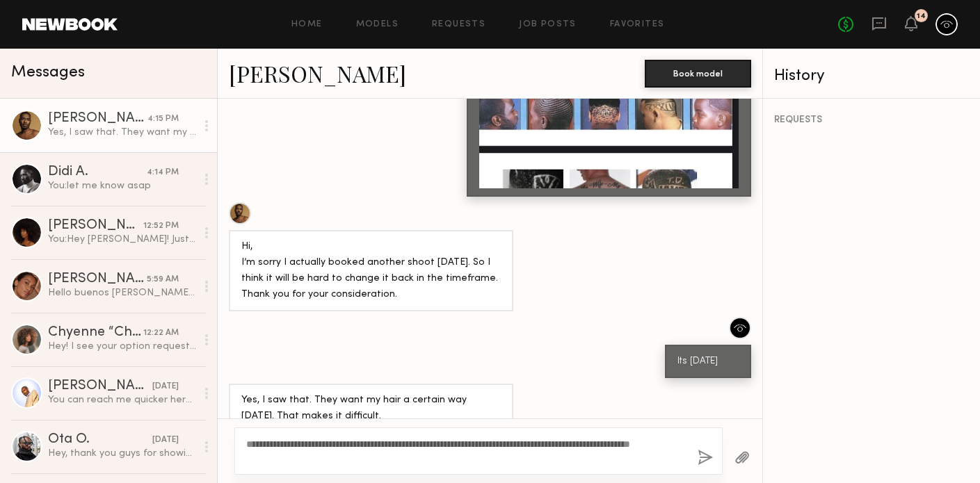
click at [707, 458] on button "button" at bounding box center [705, 458] width 15 height 17
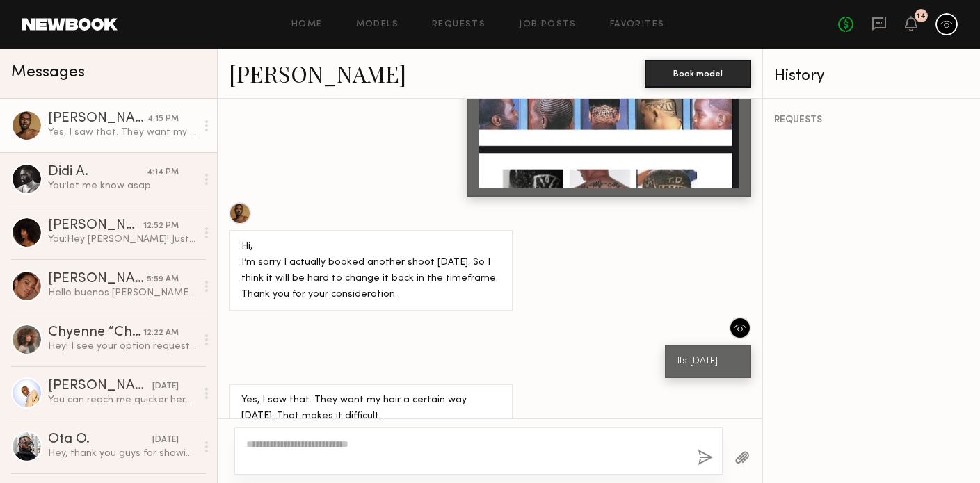
scroll to position [1133, 0]
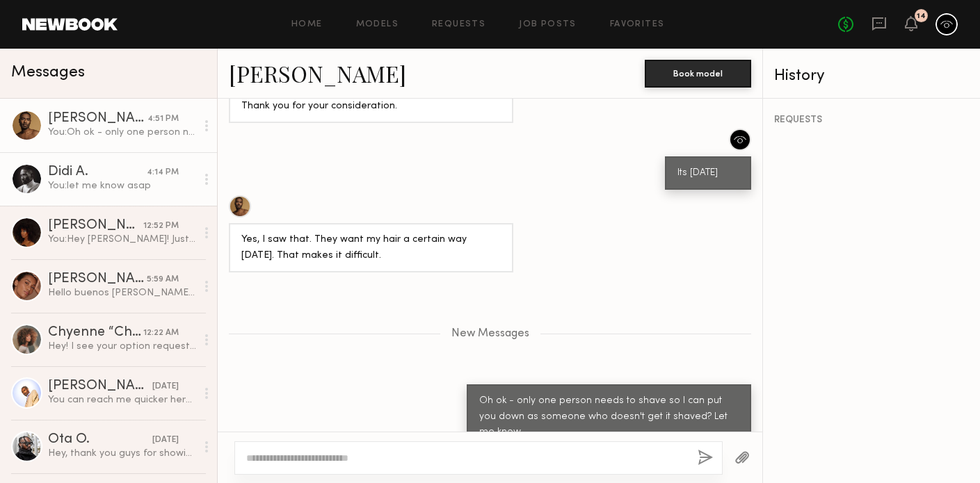
click at [96, 184] on div "You: let me know asap" at bounding box center [122, 185] width 148 height 13
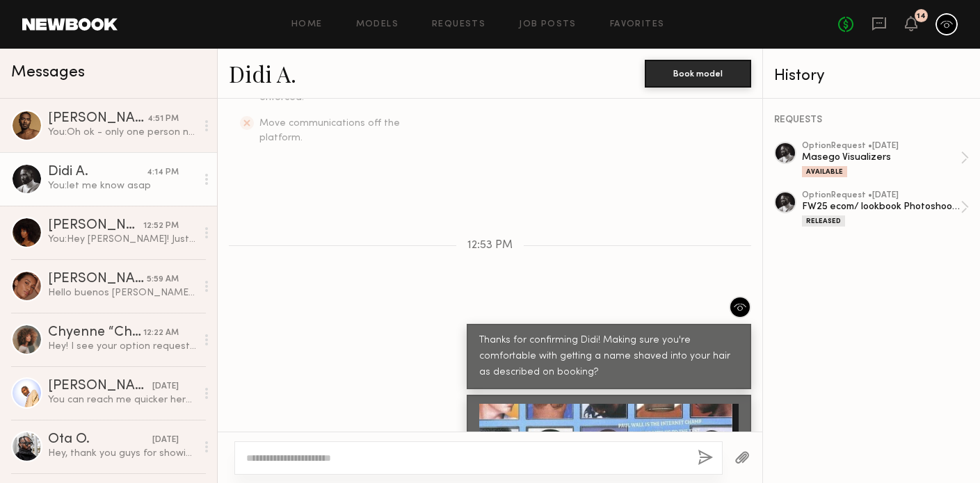
scroll to position [763, 0]
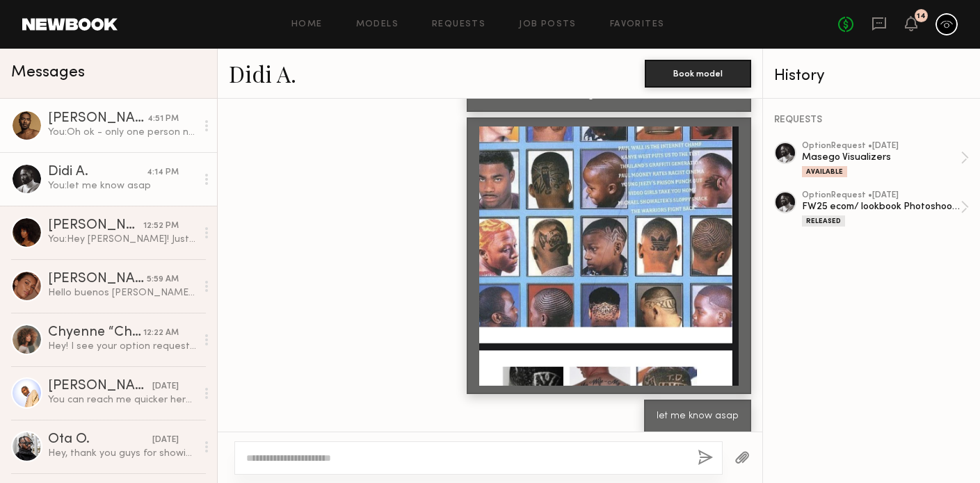
click at [159, 134] on div "You: Oh ok - only one person needs to shave so I can put you down as someone wh…" at bounding box center [122, 132] width 148 height 13
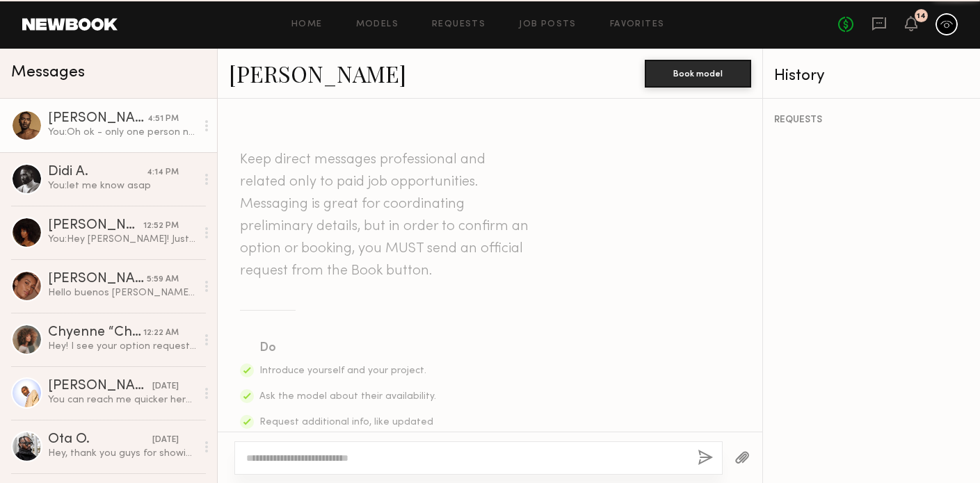
scroll to position [1027, 0]
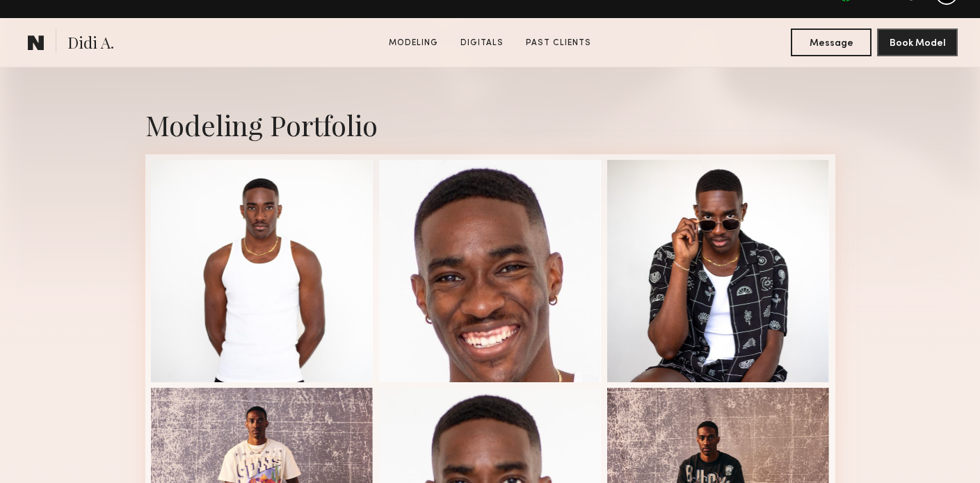
scroll to position [445, 0]
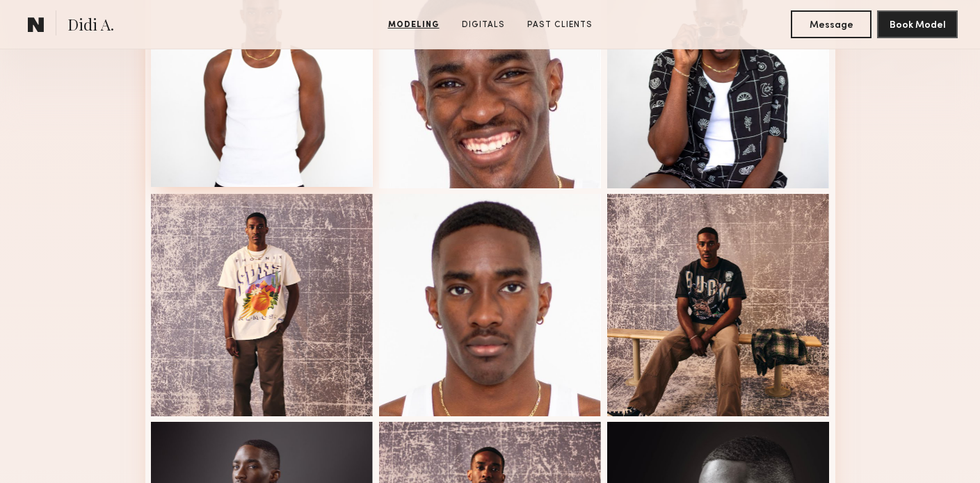
click at [256, 86] on div at bounding box center [262, 76] width 223 height 223
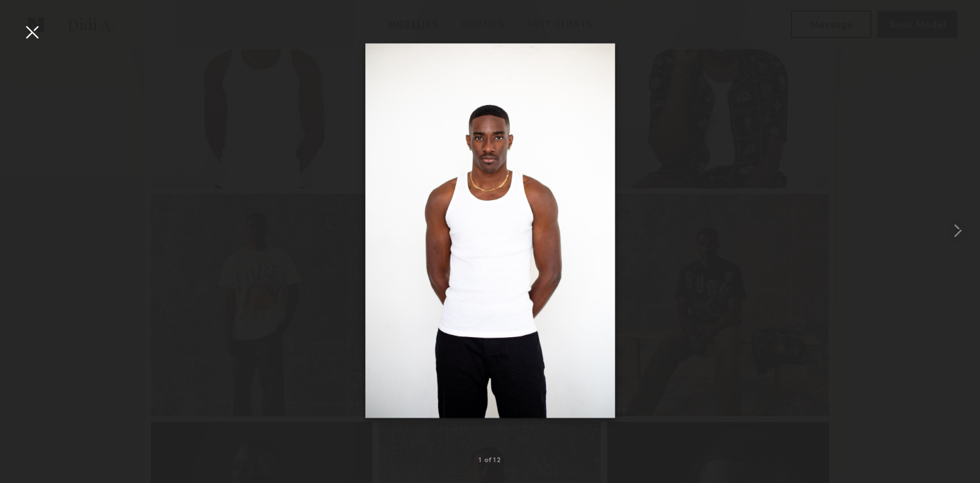
click at [686, 110] on div at bounding box center [490, 230] width 980 height 417
click at [698, 120] on div at bounding box center [490, 230] width 980 height 417
click at [35, 29] on div at bounding box center [32, 32] width 22 height 22
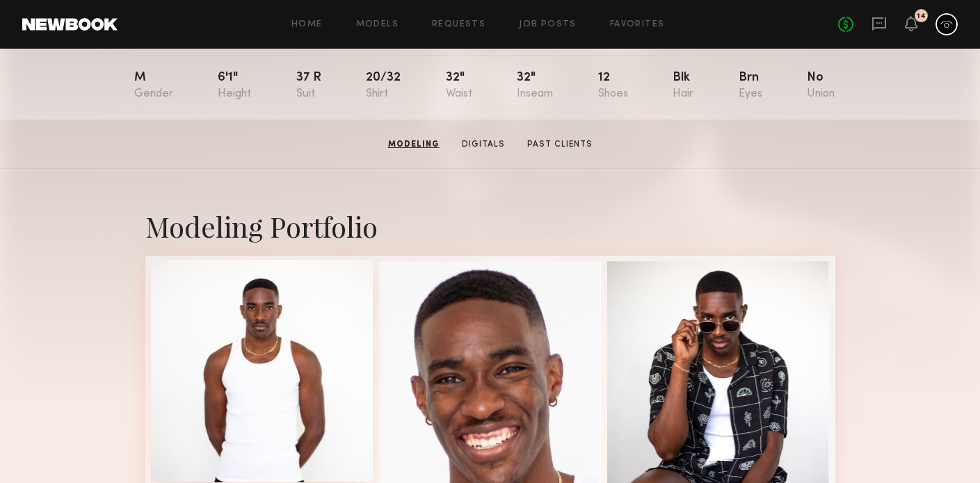
scroll to position [0, 0]
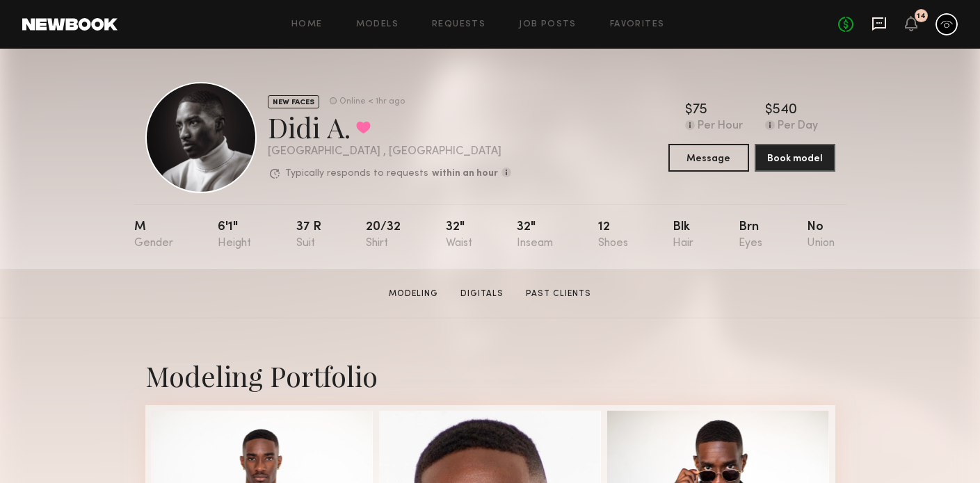
click at [883, 26] on icon at bounding box center [878, 23] width 15 height 15
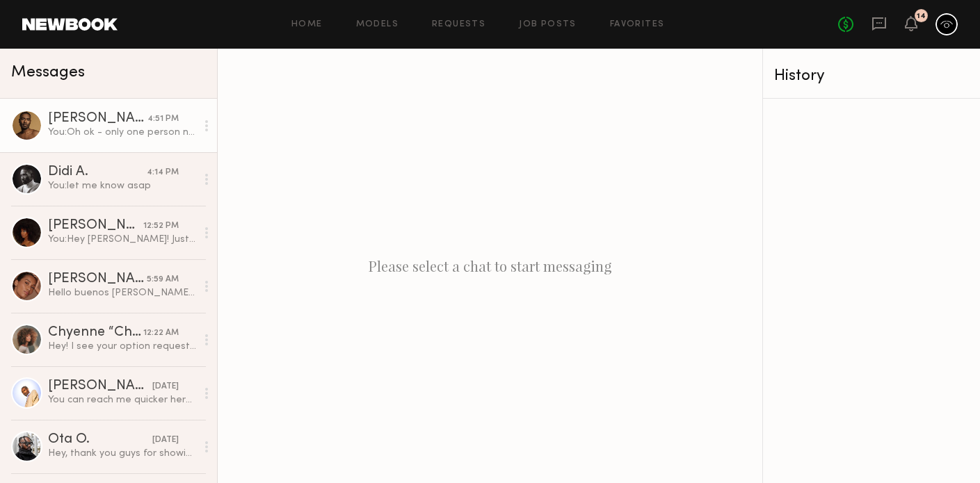
click at [140, 132] on div "You: Oh ok - only one person needs to shave so I can put you down as someone wh…" at bounding box center [122, 132] width 148 height 13
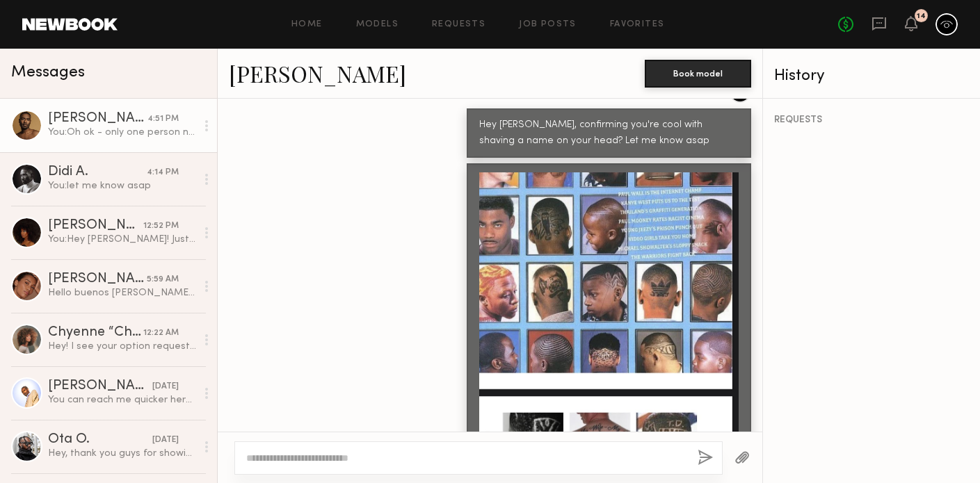
scroll to position [629, 0]
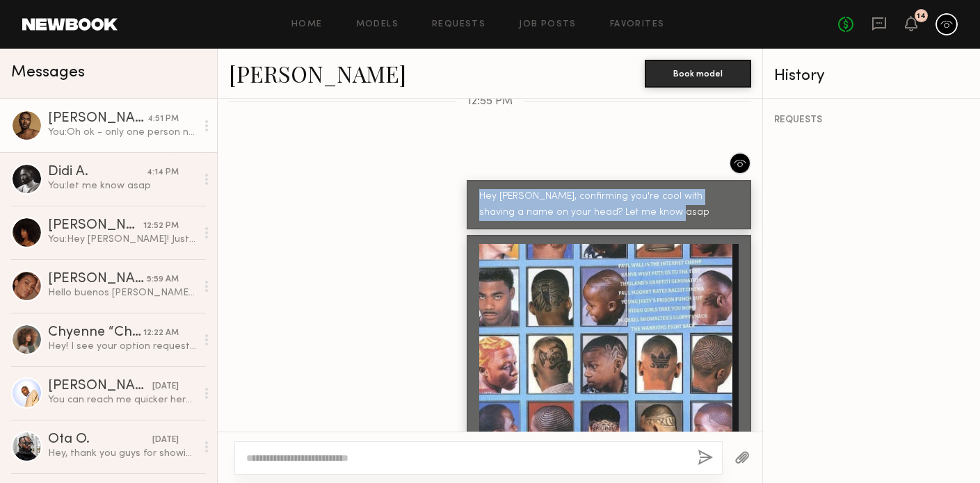
drag, startPoint x: 501, startPoint y: 183, endPoint x: 666, endPoint y: 200, distance: 165.7
click at [666, 200] on div "Hey Demetrius, confirming you're cool with shaving a name on your head? Let me …" at bounding box center [608, 205] width 259 height 32
copy div "Hey Demetrius, confirming you're cool with shaving a name on your head? Let me …"
click at [460, 26] on link "Requests" at bounding box center [459, 24] width 54 height 9
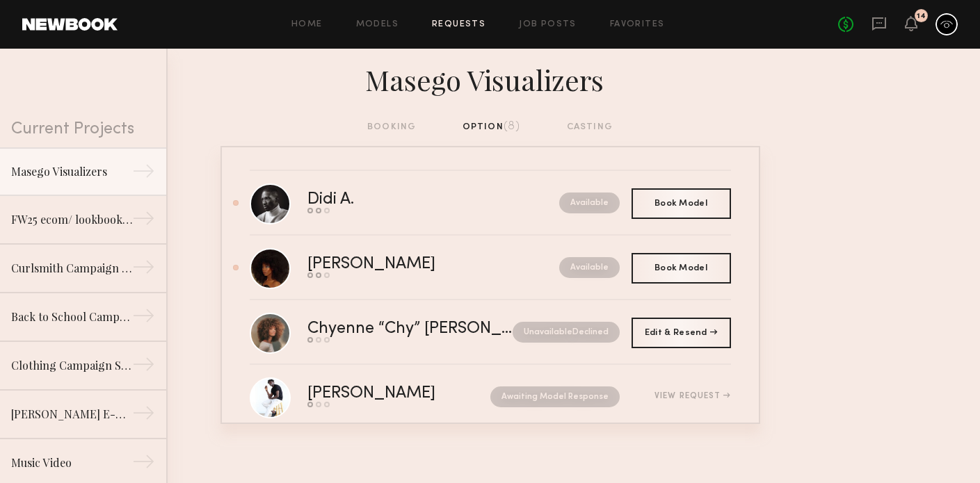
click at [565, 32] on div "Home Models Requests Job Posts Favorites Sign Out No fees up to $5,000 14" at bounding box center [538, 24] width 840 height 22
click at [564, 29] on div "Home Models Requests Job Posts Favorites Sign Out No fees up to $5,000 14" at bounding box center [538, 24] width 840 height 22
click at [559, 27] on link "Job Posts" at bounding box center [548, 24] width 58 height 9
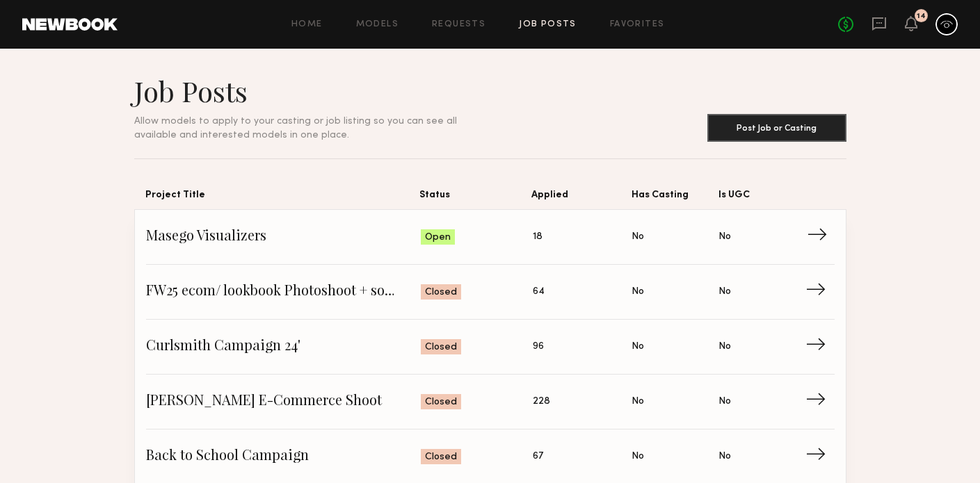
click at [541, 236] on span "18" at bounding box center [538, 236] width 10 height 15
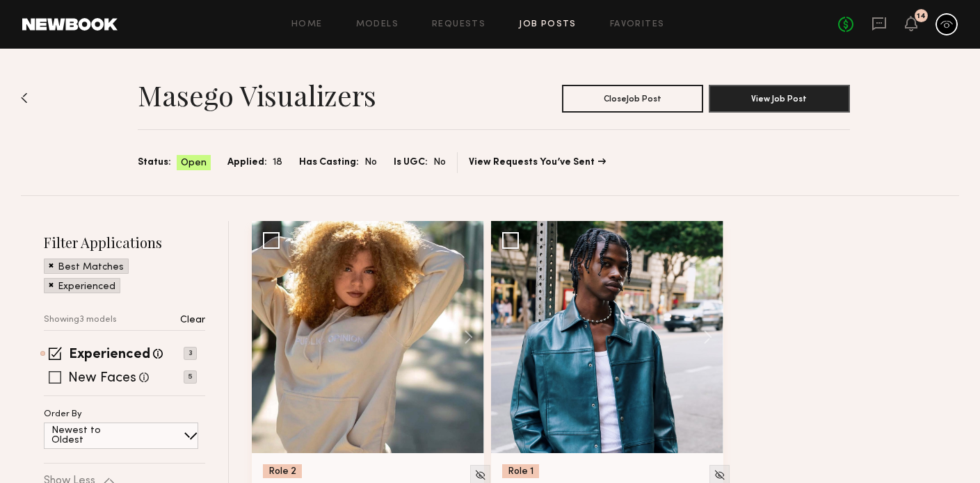
click at [54, 376] on span at bounding box center [55, 377] width 13 height 13
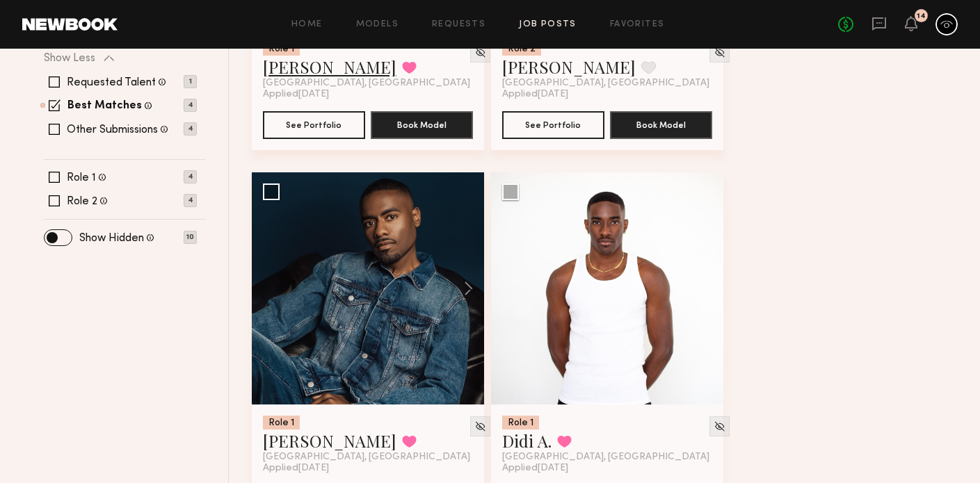
scroll to position [332, 0]
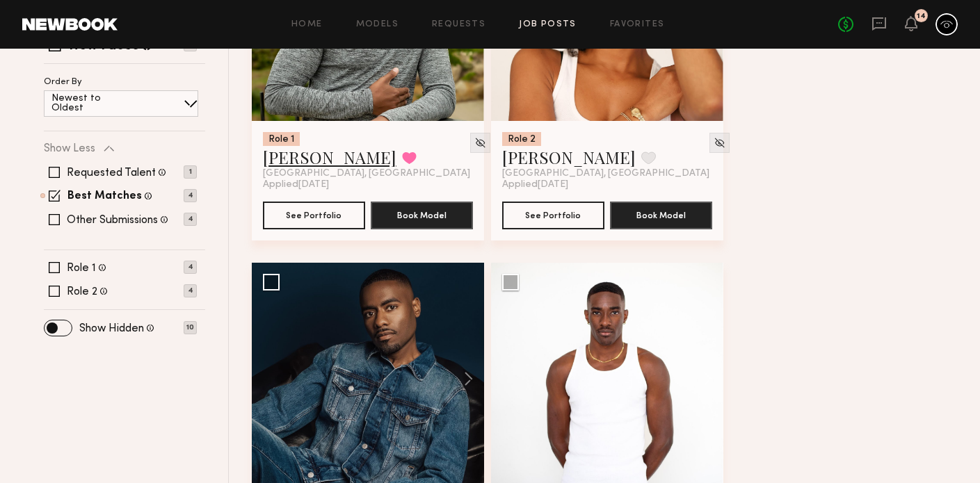
click at [284, 166] on link "[PERSON_NAME]" at bounding box center [330, 157] width 134 height 22
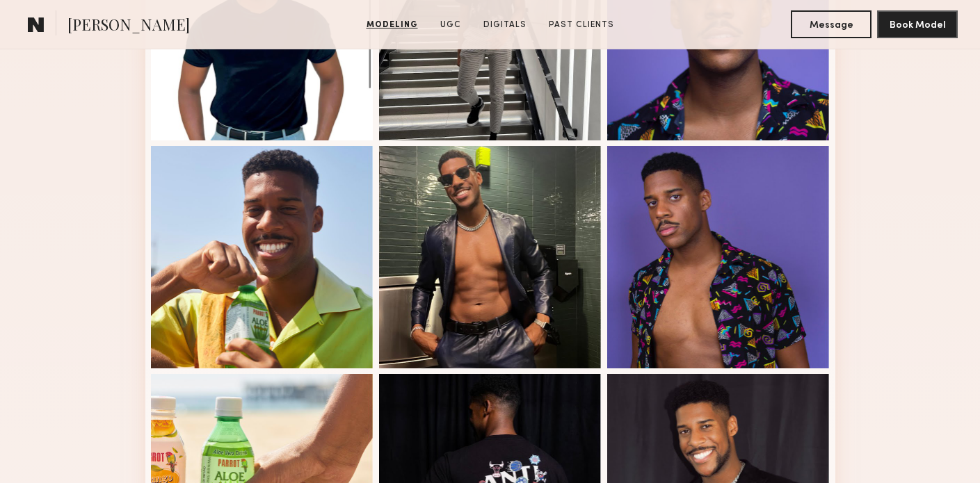
scroll to position [719, 0]
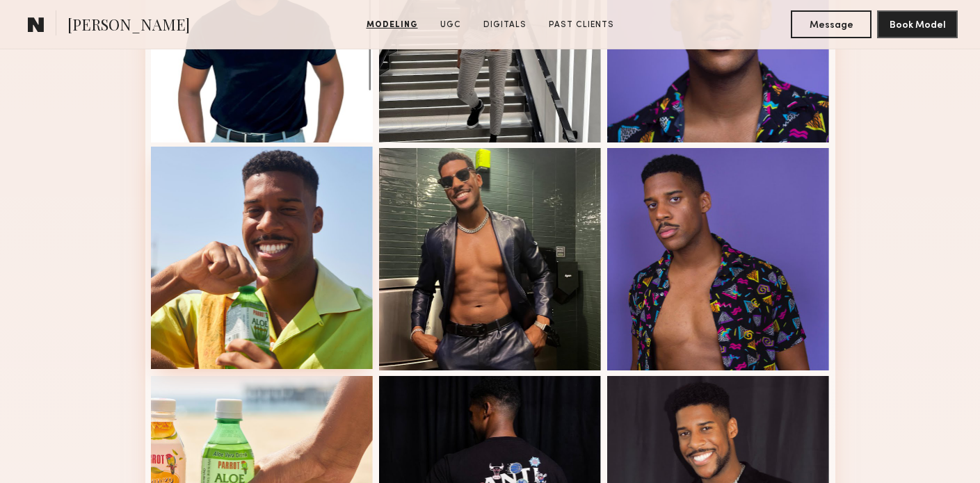
click at [354, 250] on div at bounding box center [262, 258] width 223 height 223
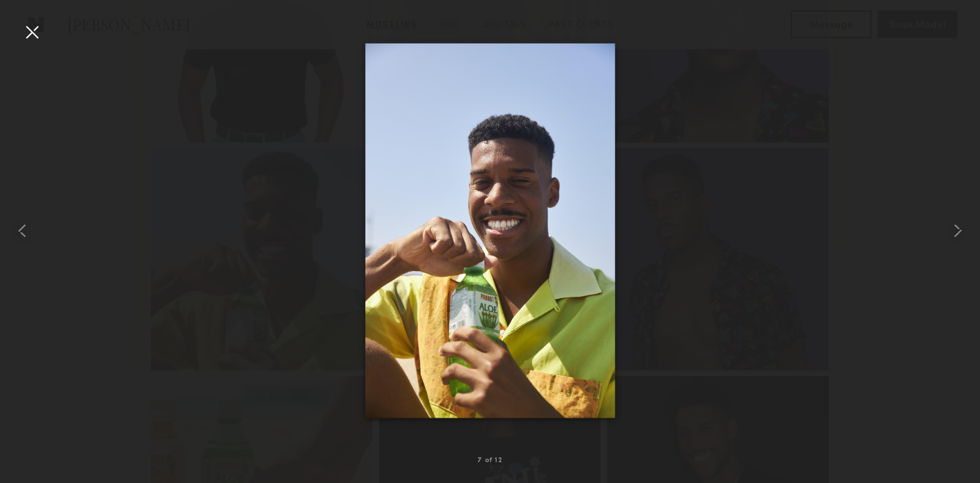
click at [693, 275] on div at bounding box center [490, 230] width 980 height 417
click at [29, 26] on div at bounding box center [32, 32] width 22 height 22
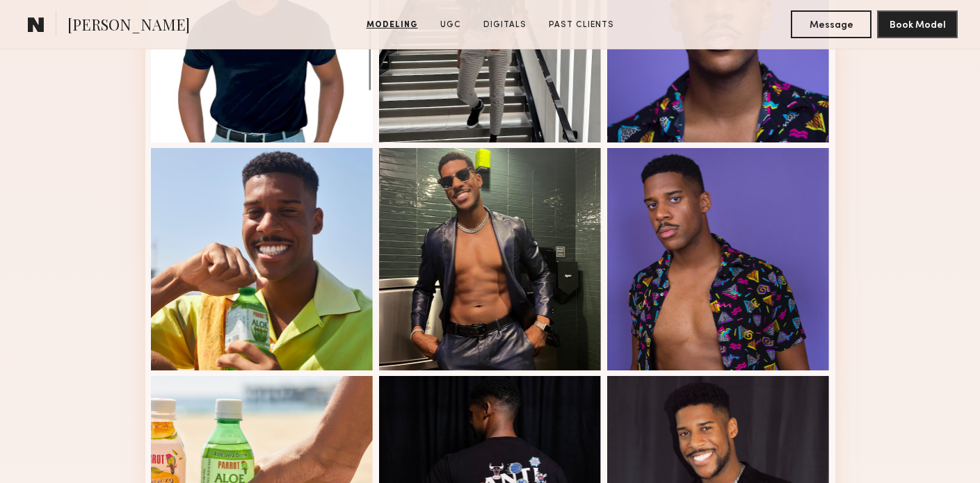
click at [38, 24] on common-icon at bounding box center [36, 24] width 17 height 18
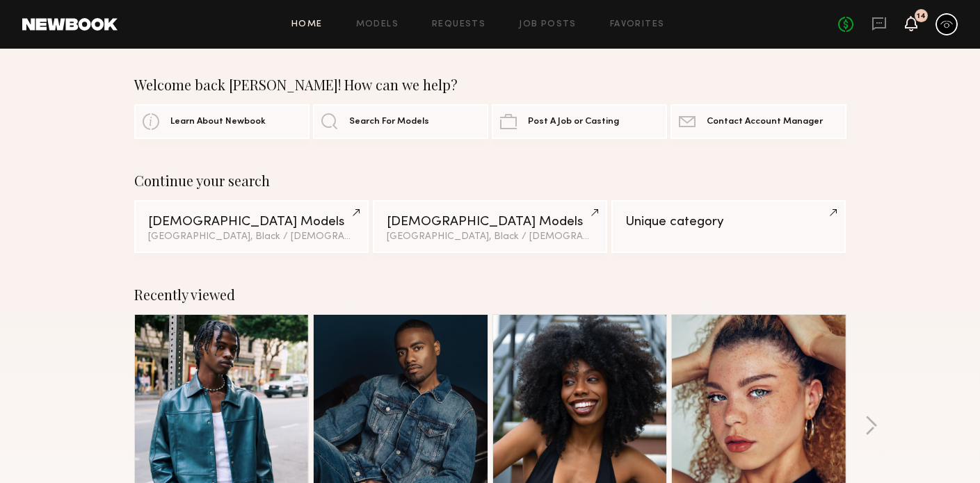
click at [908, 26] on icon at bounding box center [910, 23] width 11 height 10
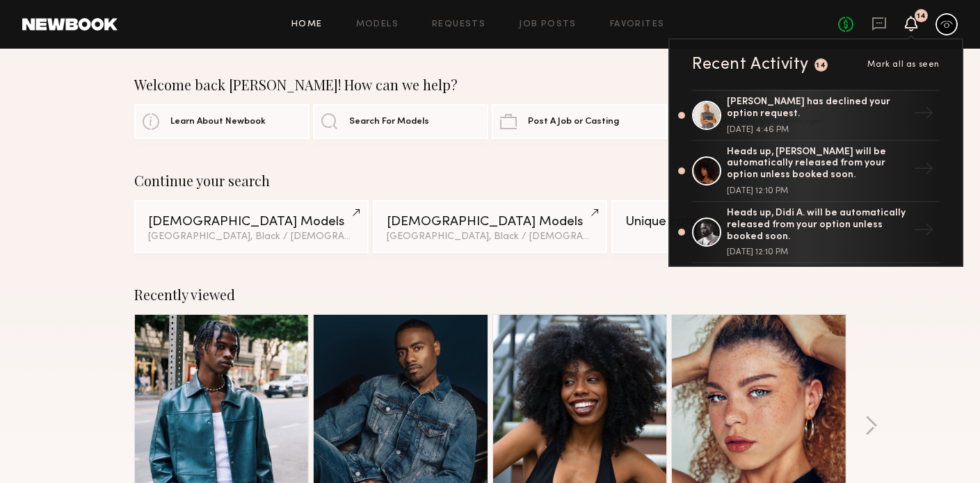
click at [884, 284] on div "Recently viewed [PERSON_NAME] Favorited [GEOGRAPHIC_DATA], [GEOGRAPHIC_DATA] [P…" at bounding box center [490, 433] width 980 height 326
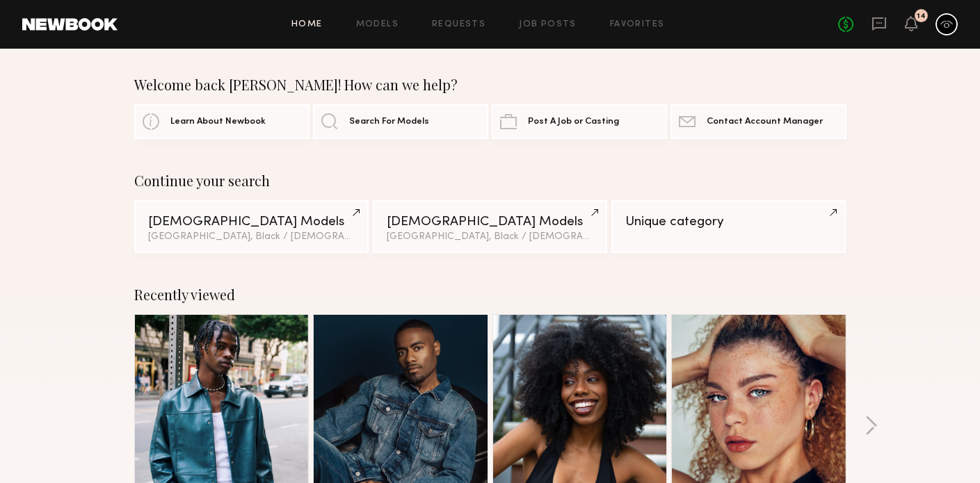
click at [541, 29] on div "Home Models Requests Job Posts Favorites Sign Out No fees up to $5,000 14" at bounding box center [538, 24] width 840 height 22
click at [553, 20] on link "Job Posts" at bounding box center [548, 24] width 58 height 9
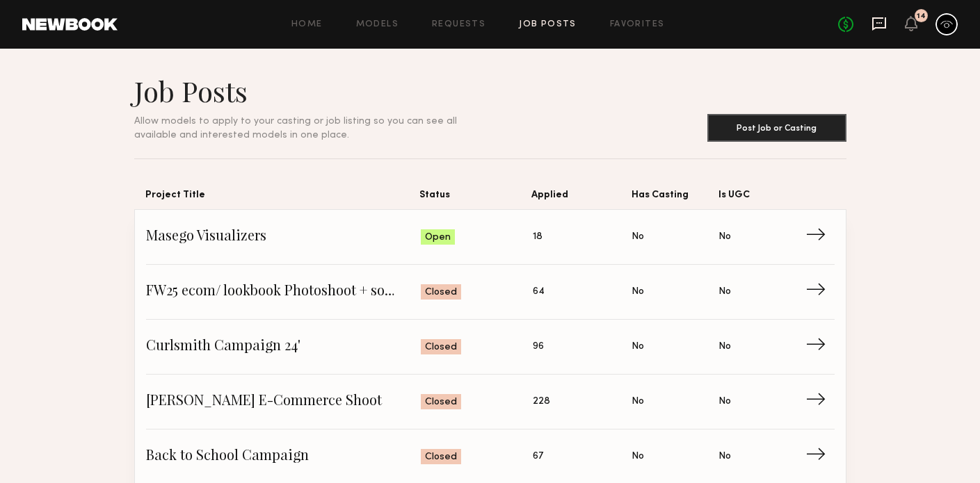
click at [872, 27] on icon at bounding box center [879, 23] width 14 height 13
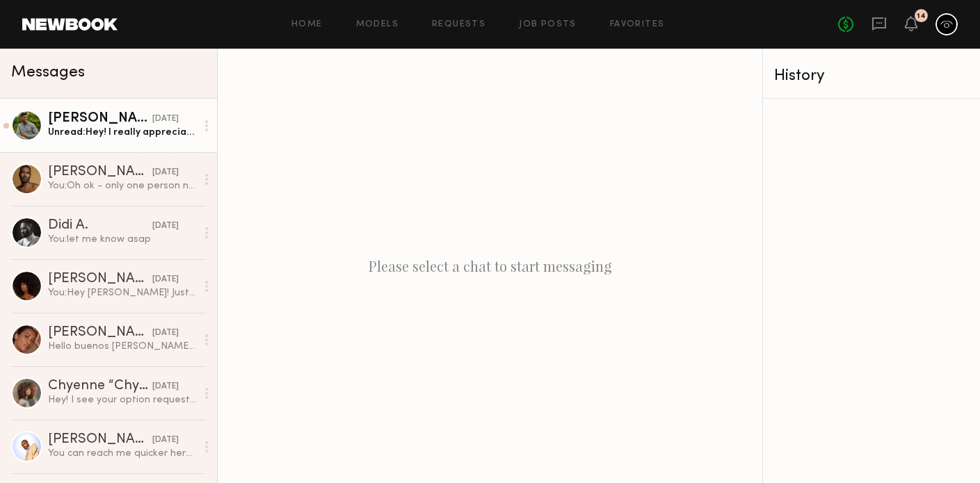
click at [157, 134] on div "Unread: Hey! I really appreciate you reaching out. Unfortunately I’ve got a con…" at bounding box center [122, 132] width 148 height 13
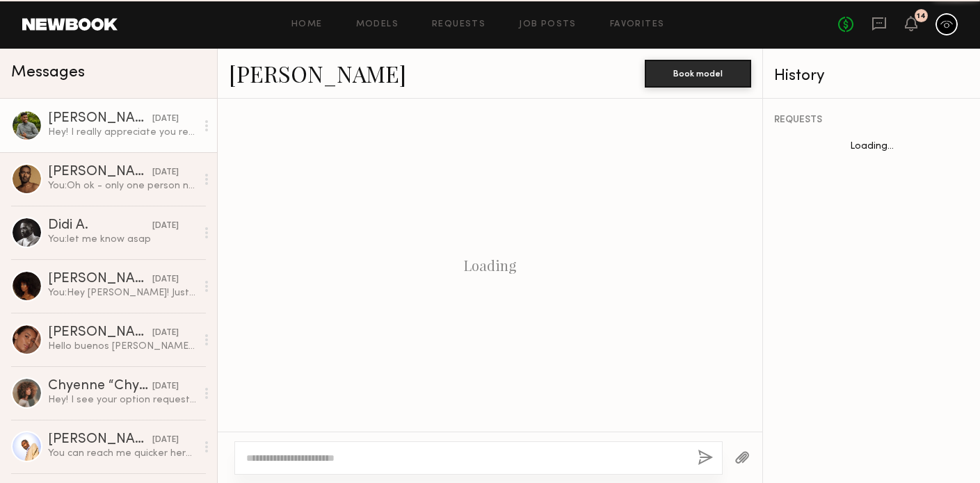
scroll to position [779, 0]
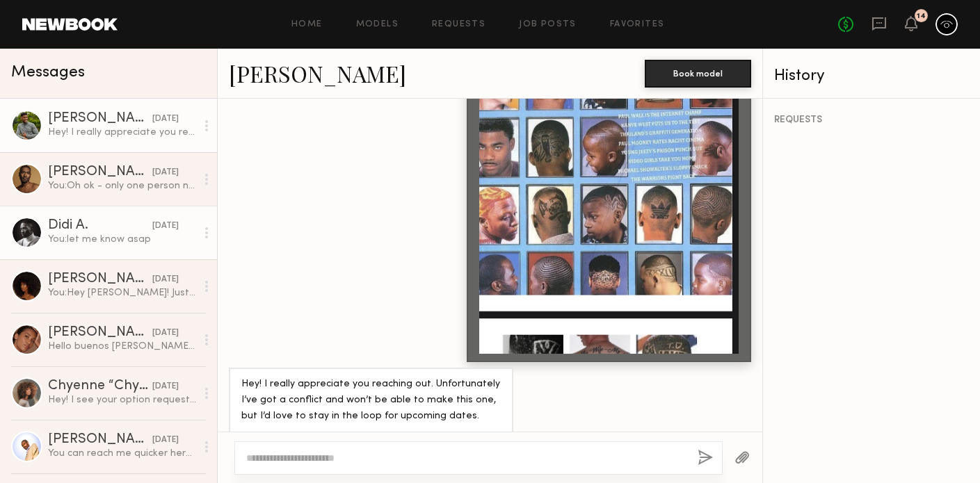
click at [130, 242] on div "You: let me know asap" at bounding box center [122, 239] width 148 height 13
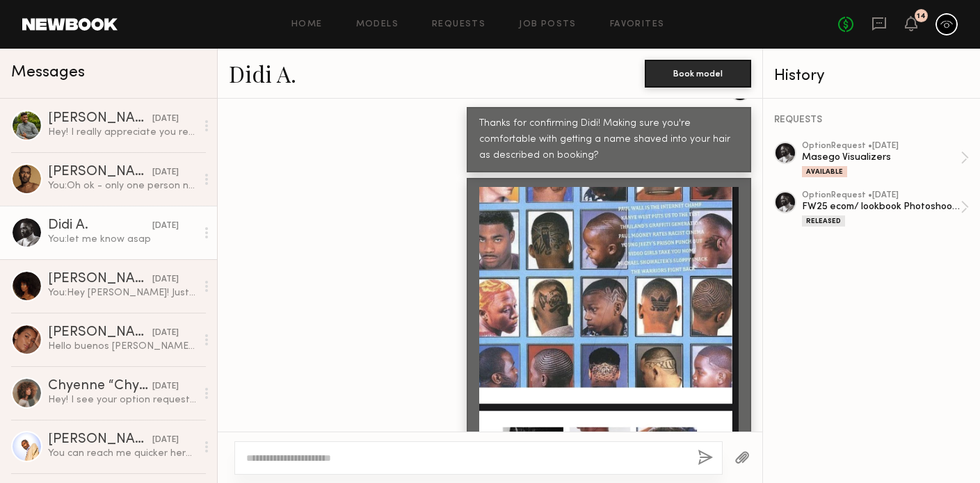
scroll to position [707, 0]
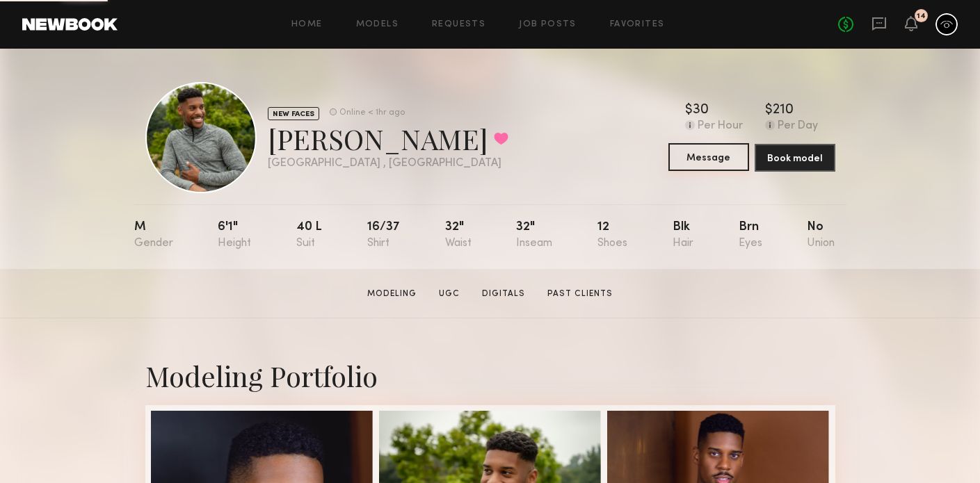
click at [707, 168] on button "Message" at bounding box center [708, 157] width 81 height 28
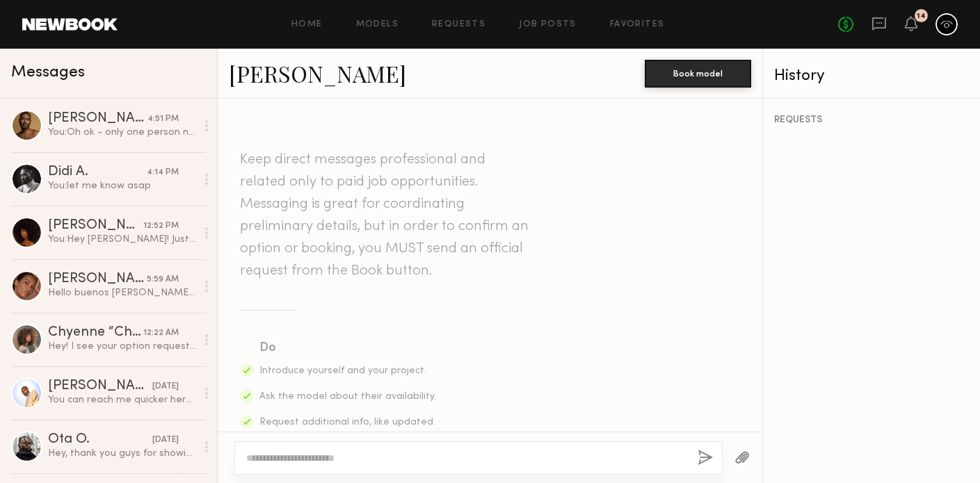
click at [429, 459] on textarea at bounding box center [466, 458] width 440 height 14
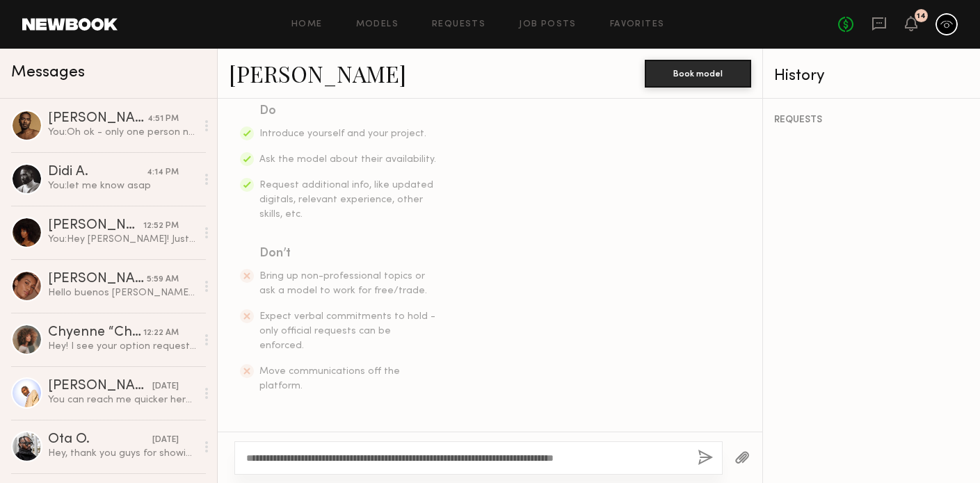
drag, startPoint x: 310, startPoint y: 458, endPoint x: 268, endPoint y: 458, distance: 42.4
click at [268, 458] on textarea "**********" at bounding box center [466, 458] width 440 height 14
click at [648, 453] on textarea "**********" at bounding box center [466, 458] width 440 height 14
type textarea "**********"
click at [707, 457] on button "button" at bounding box center [705, 458] width 15 height 17
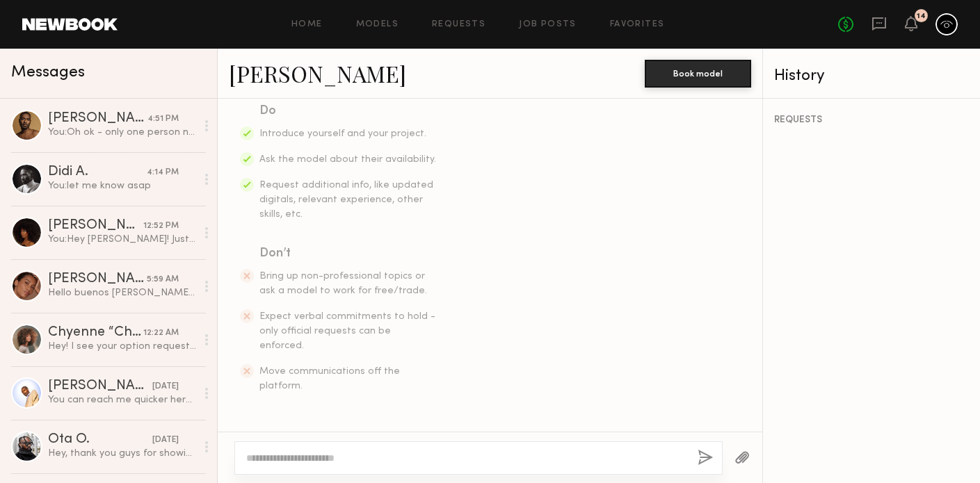
scroll to position [426, 0]
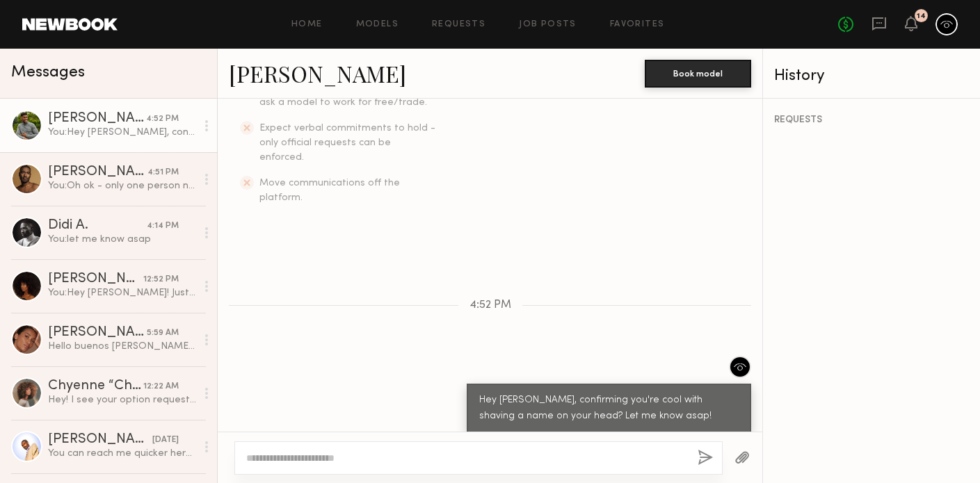
click at [741, 451] on button "button" at bounding box center [741, 458] width 15 height 17
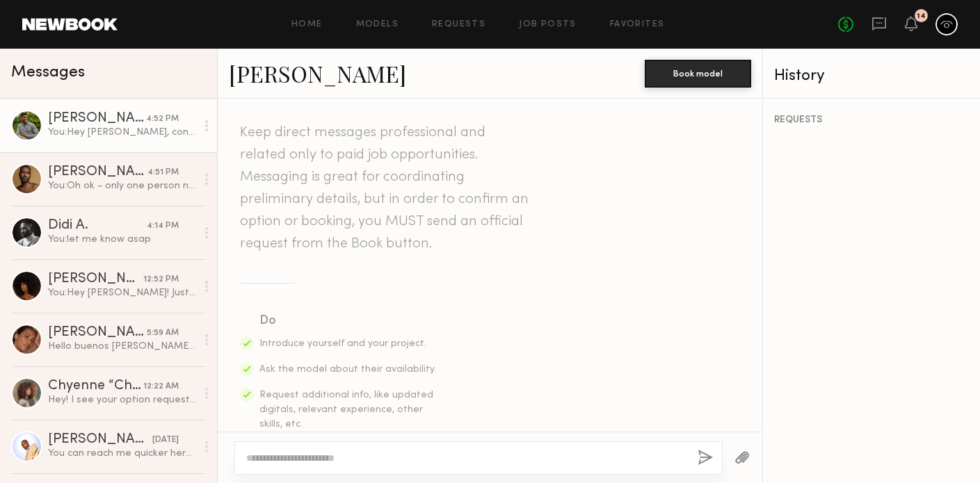
scroll to position [0, 0]
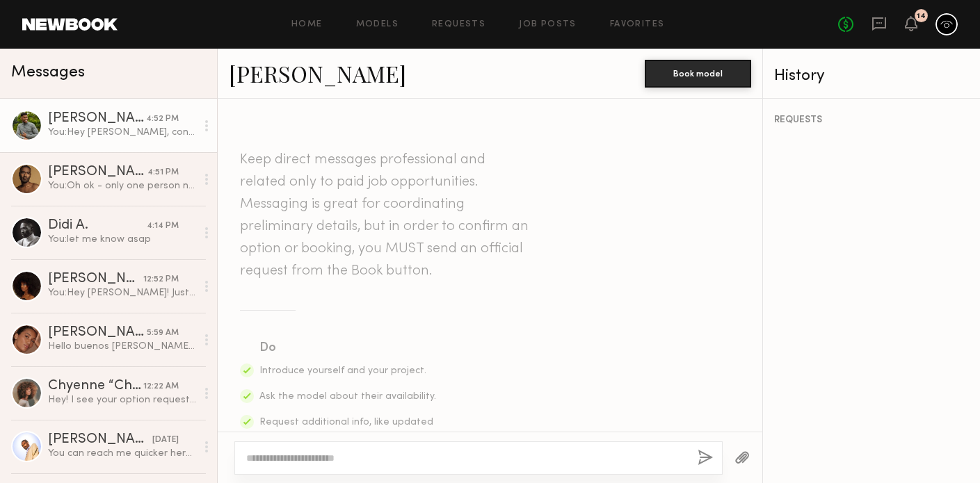
click at [273, 81] on link "Allan S." at bounding box center [317, 73] width 177 height 30
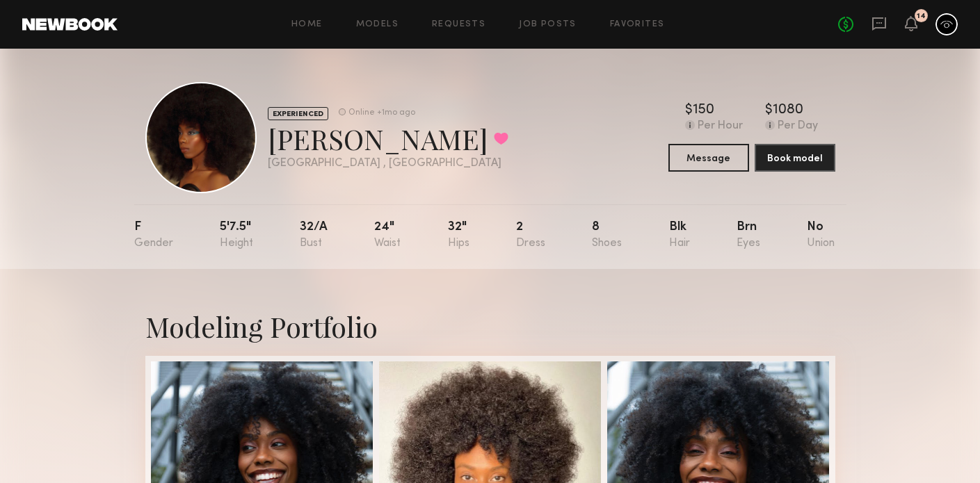
click at [557, 18] on div "Home Models Requests Job Posts Favorites Sign Out No fees up to $5,000 14" at bounding box center [538, 24] width 840 height 22
click at [873, 19] on icon at bounding box center [879, 23] width 14 height 13
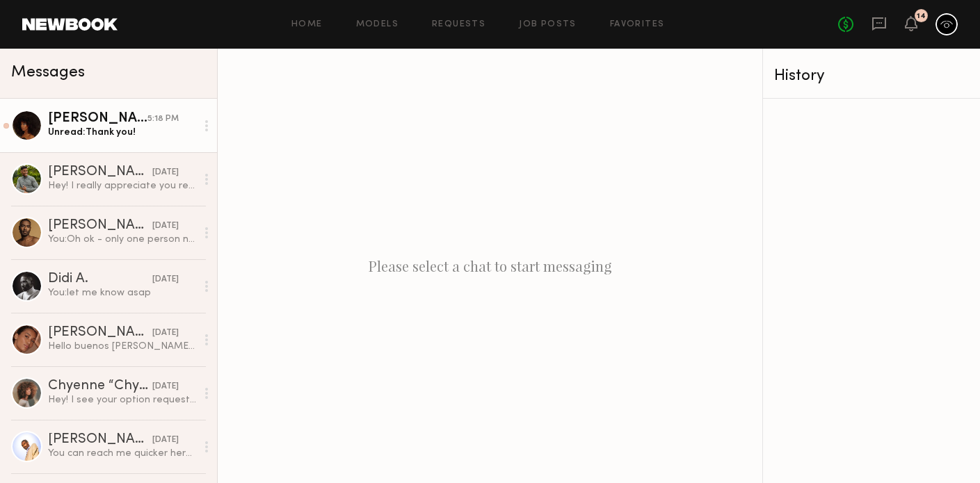
click at [108, 138] on div "Unread: Thank you!" at bounding box center [122, 132] width 148 height 13
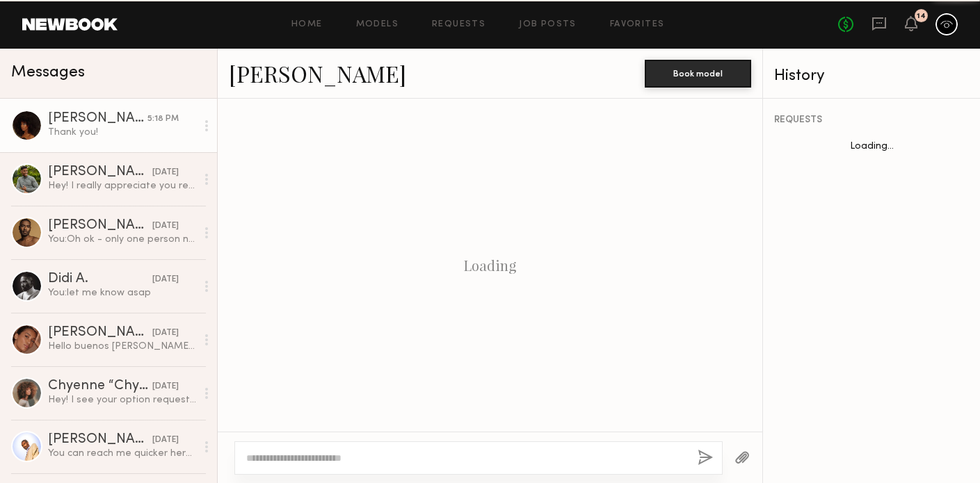
scroll to position [465, 0]
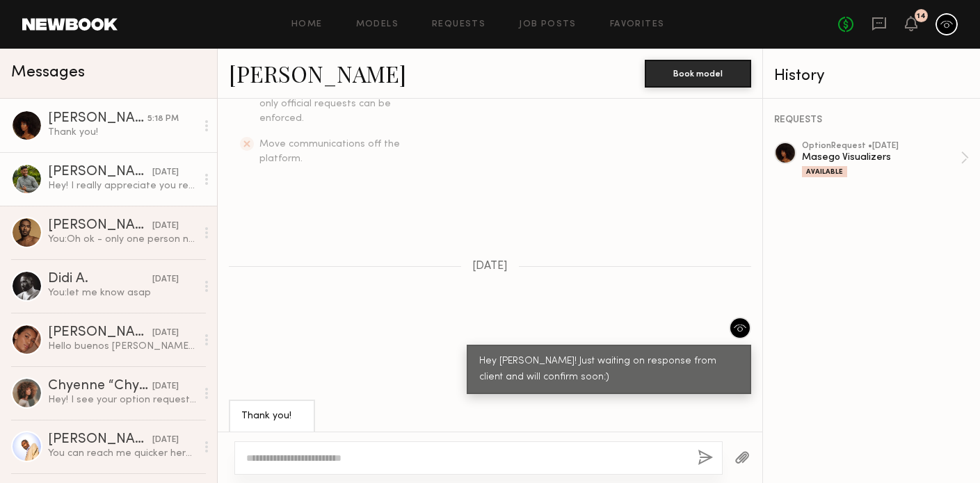
click at [118, 175] on div "Allan S." at bounding box center [100, 173] width 104 height 14
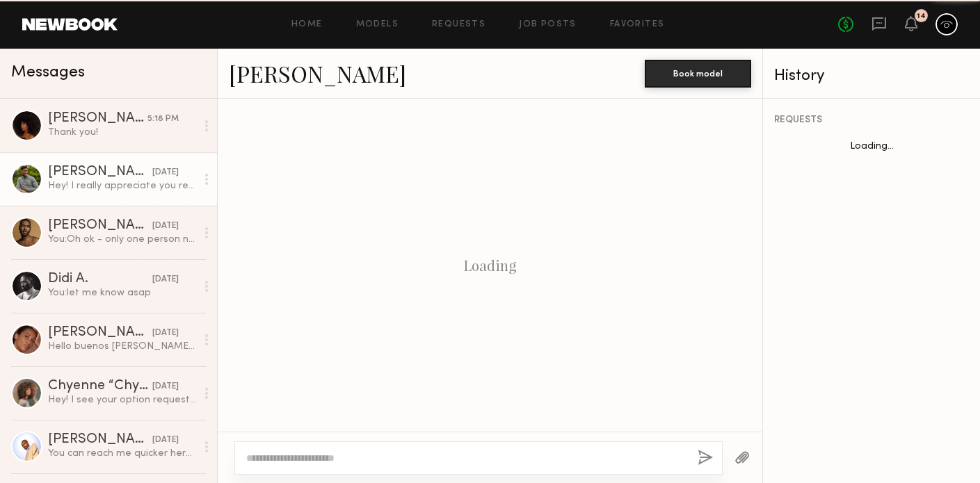
scroll to position [779, 0]
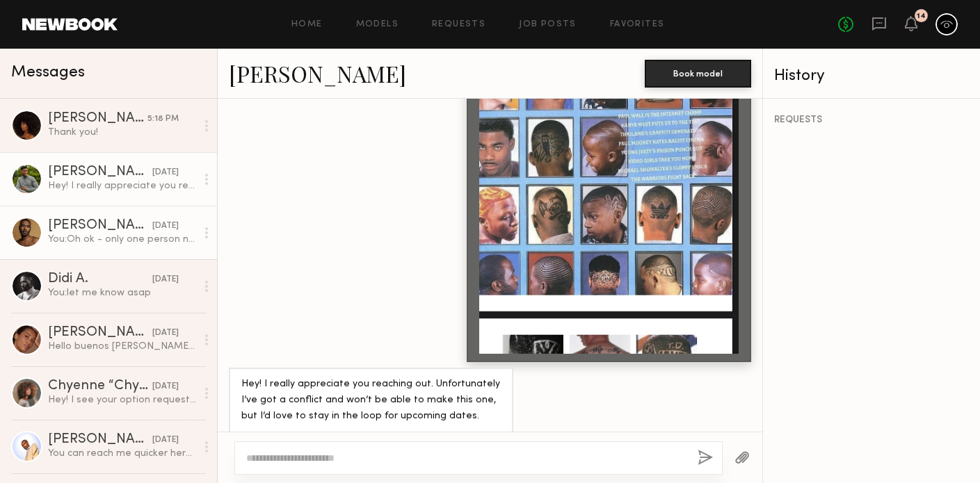
click at [122, 216] on link "Demetrius M. yesterday You: Oh ok - only one person needs to shave so I can put…" at bounding box center [108, 233] width 217 height 54
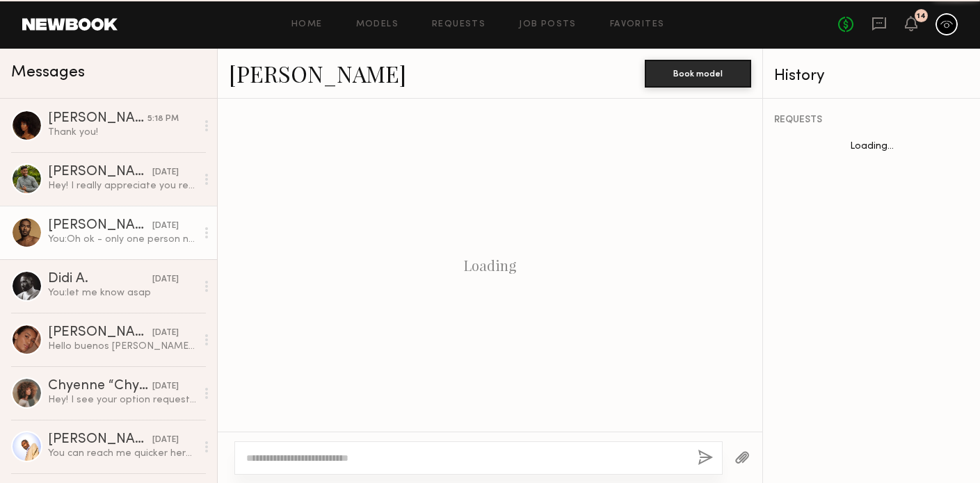
scroll to position [1027, 0]
